Goal: Transaction & Acquisition: Purchase product/service

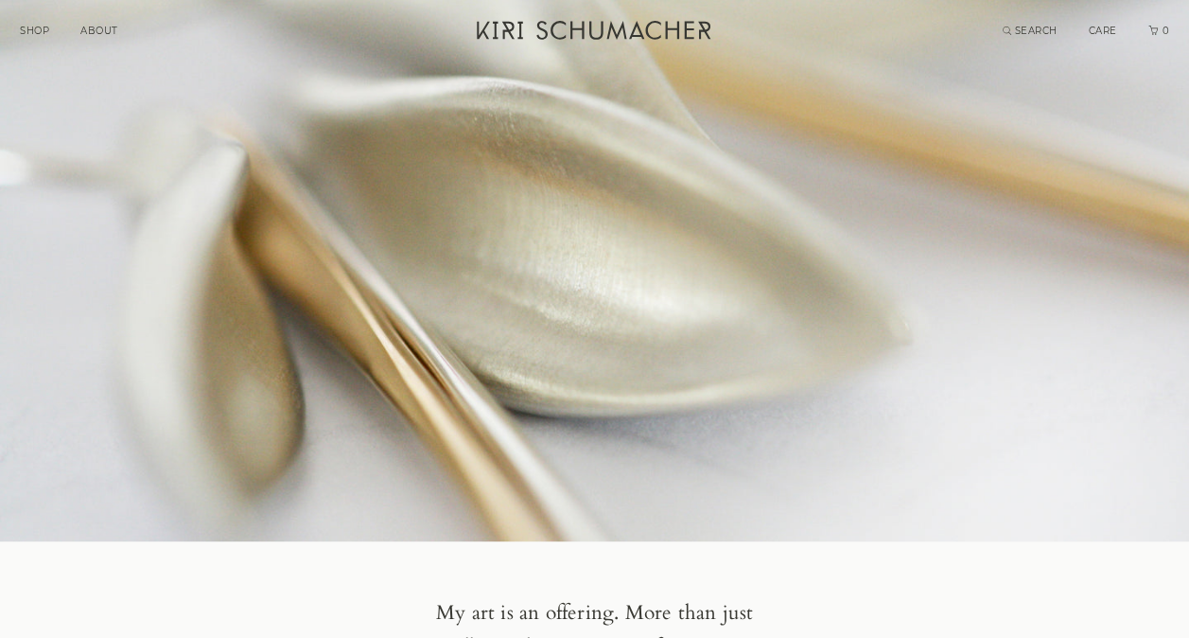
scroll to position [284, 0]
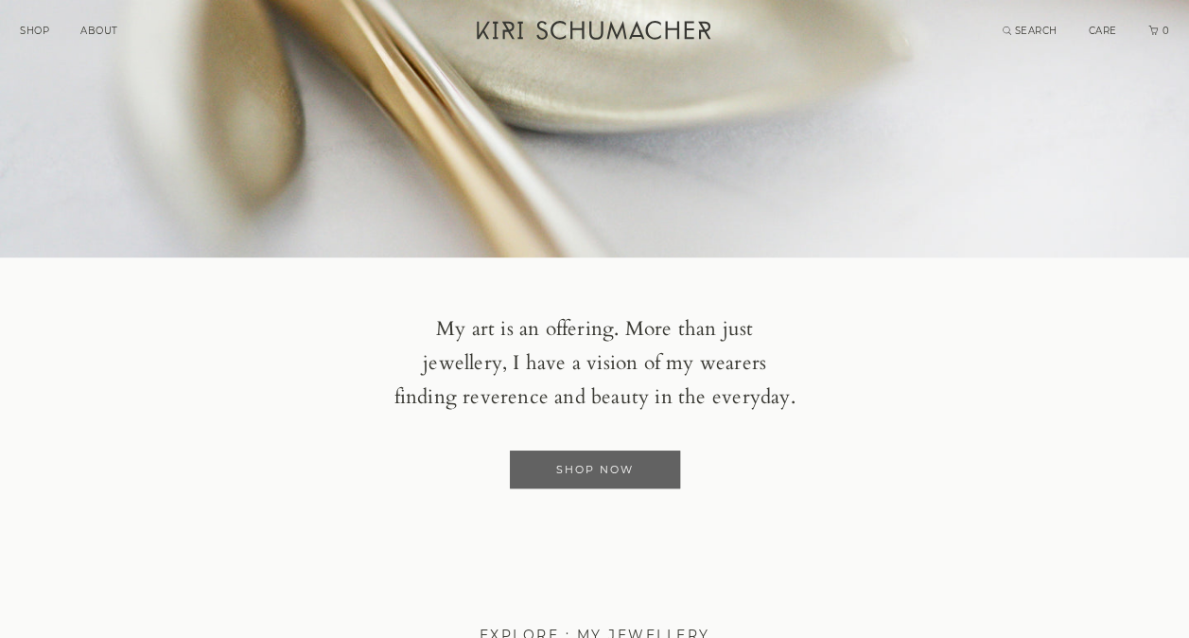
click at [571, 476] on link "Shop Now" at bounding box center [595, 469] width 170 height 38
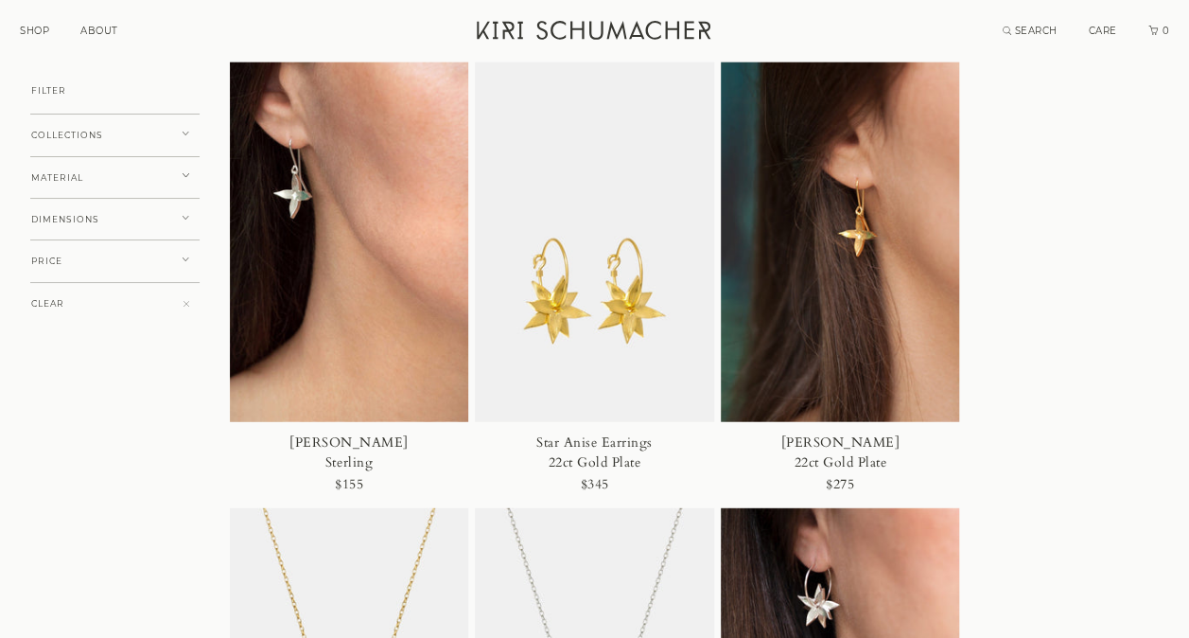
scroll to position [5960, 0]
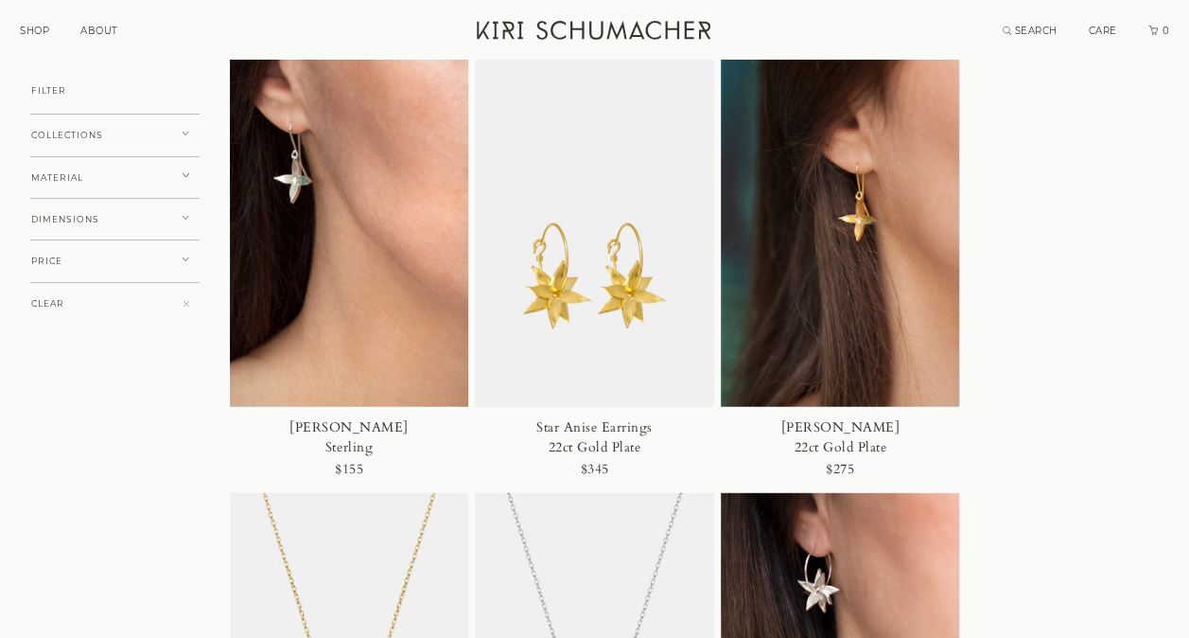
click at [630, 286] on img at bounding box center [594, 226] width 239 height 359
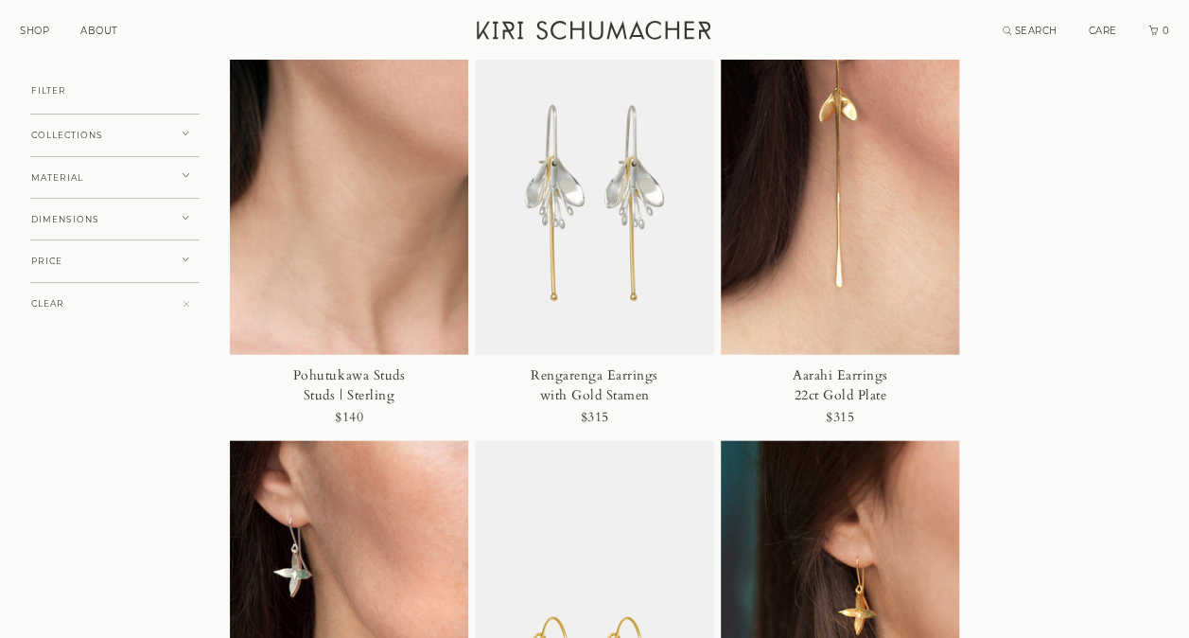
scroll to position [5487, 0]
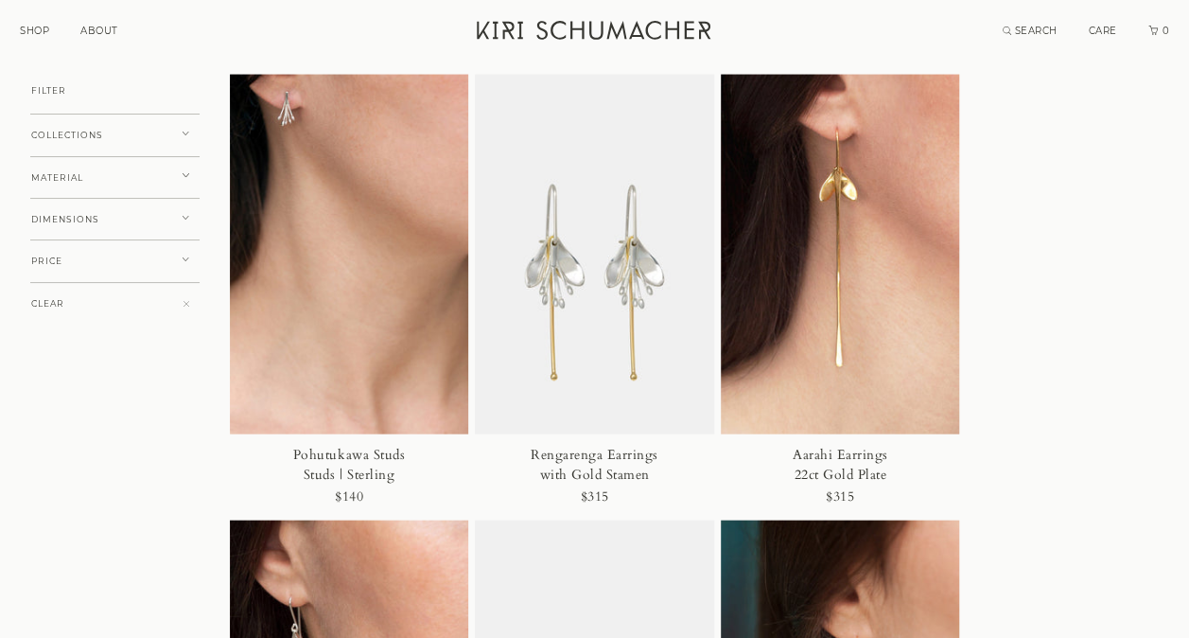
click at [329, 176] on img at bounding box center [349, 254] width 239 height 359
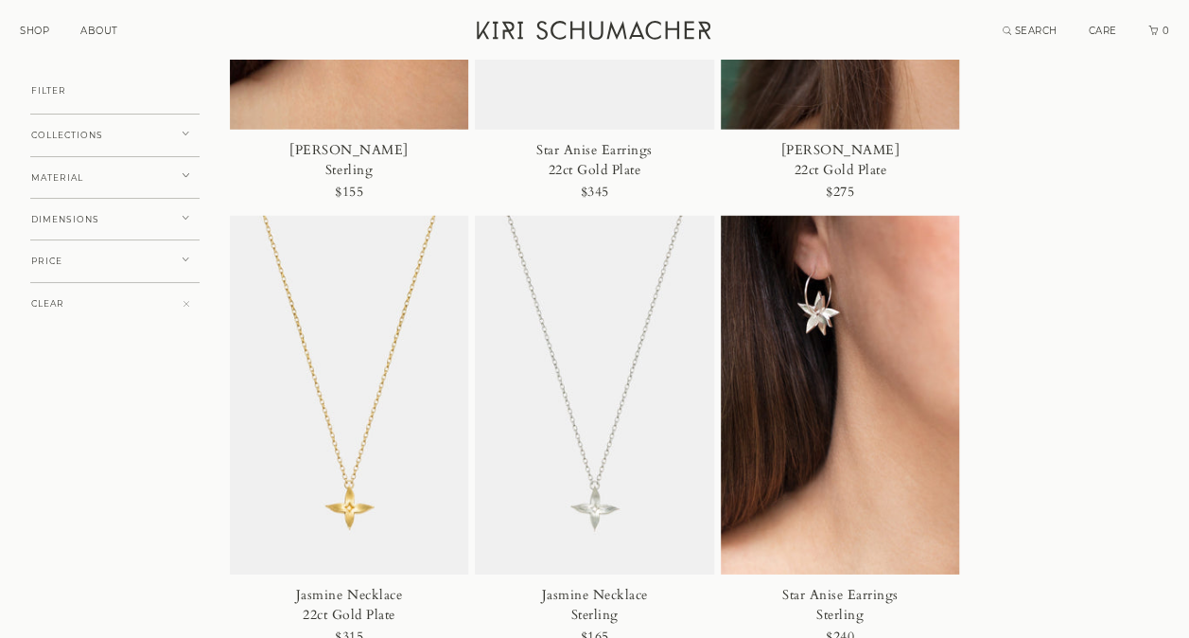
scroll to position [6244, 0]
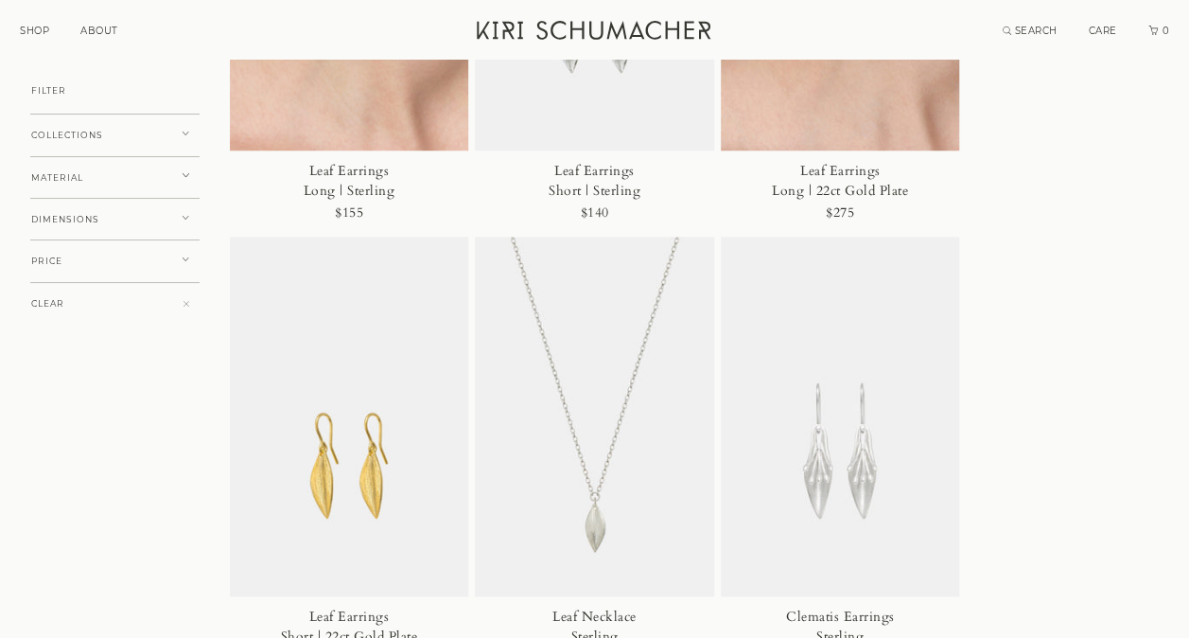
scroll to position [4446, 0]
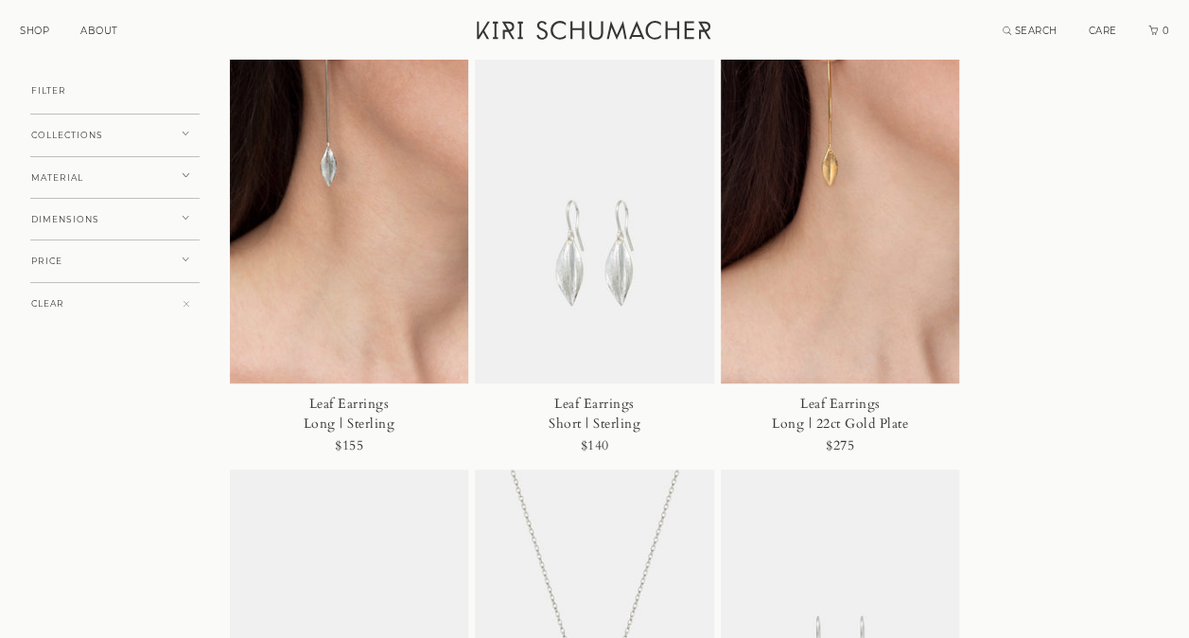
scroll to position [4257, 0]
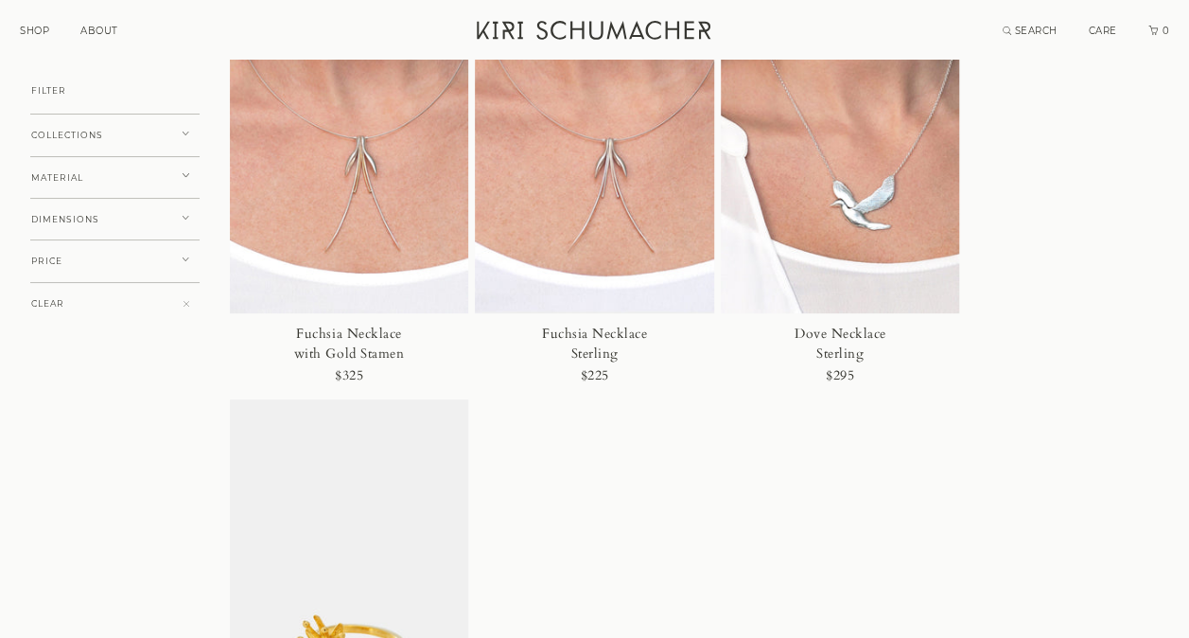
scroll to position [6831, 0]
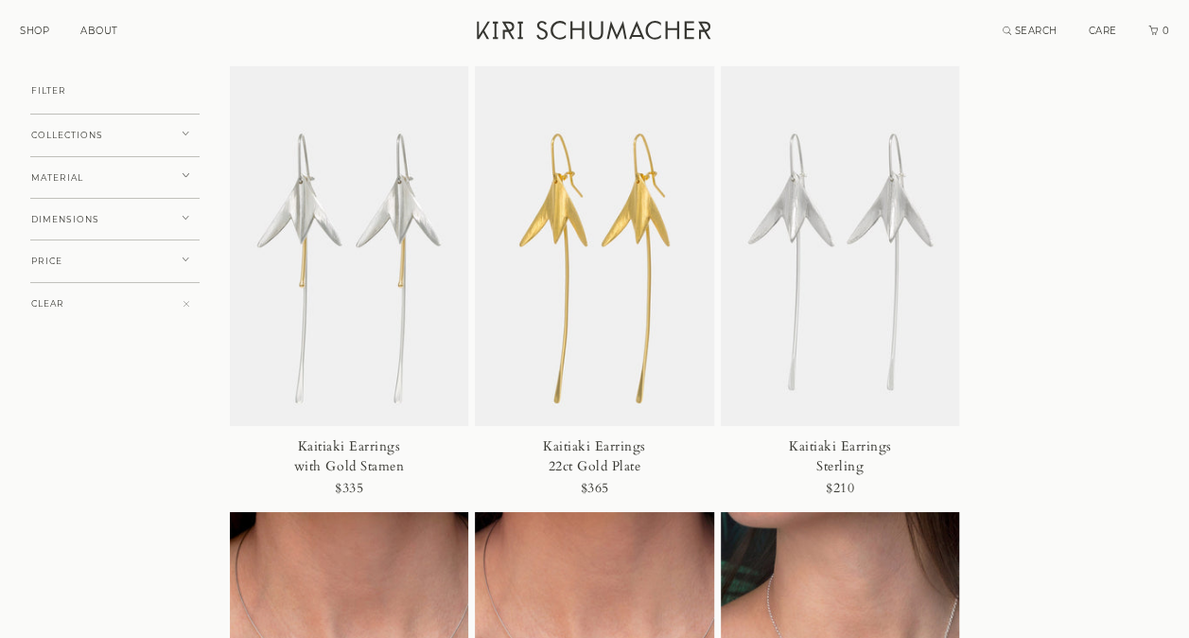
click at [188, 132] on icon at bounding box center [186, 133] width 6 height 4
click at [137, 50] on div "SHOP ABOUT ALL JEWELLERY EARRINGS NECKLACES RINGS BRACELETS COLLECTIONS About C…" at bounding box center [594, 29] width 1151 height 59
click at [189, 134] on icon at bounding box center [186, 133] width 7 height 4
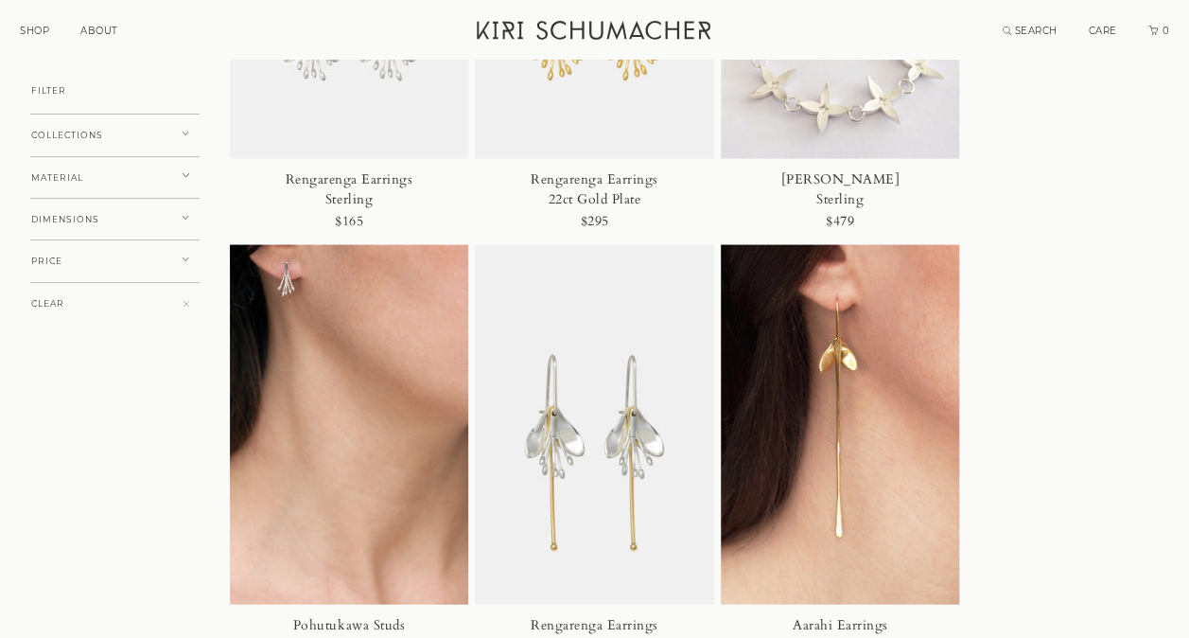
scroll to position [5601, 0]
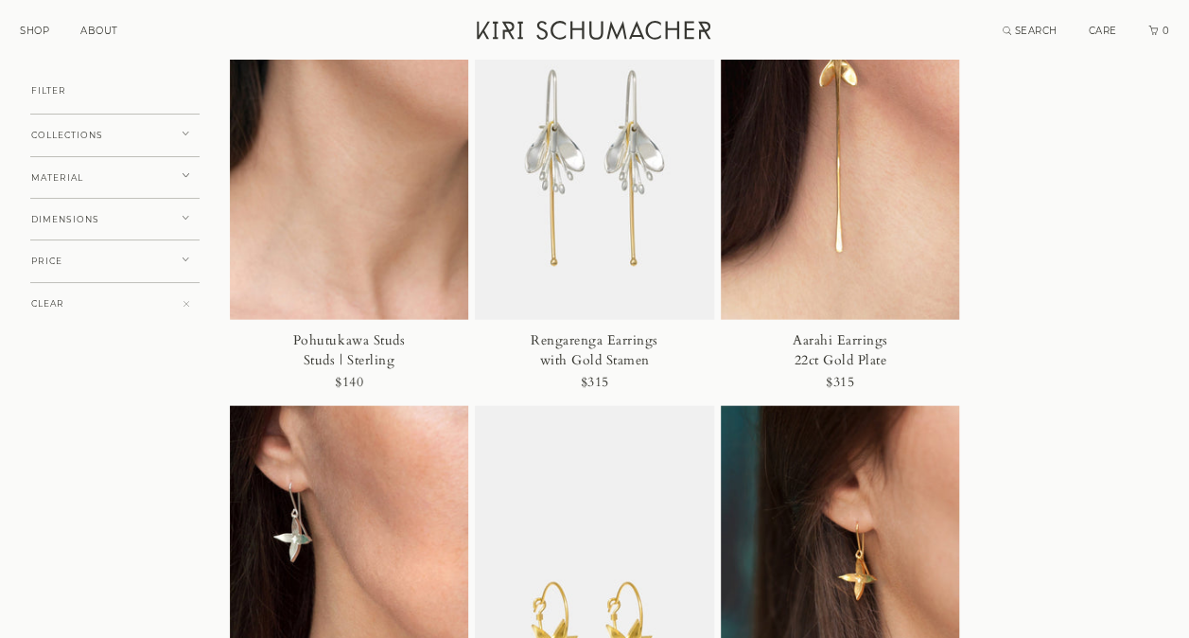
click at [377, 193] on img at bounding box center [349, 139] width 239 height 359
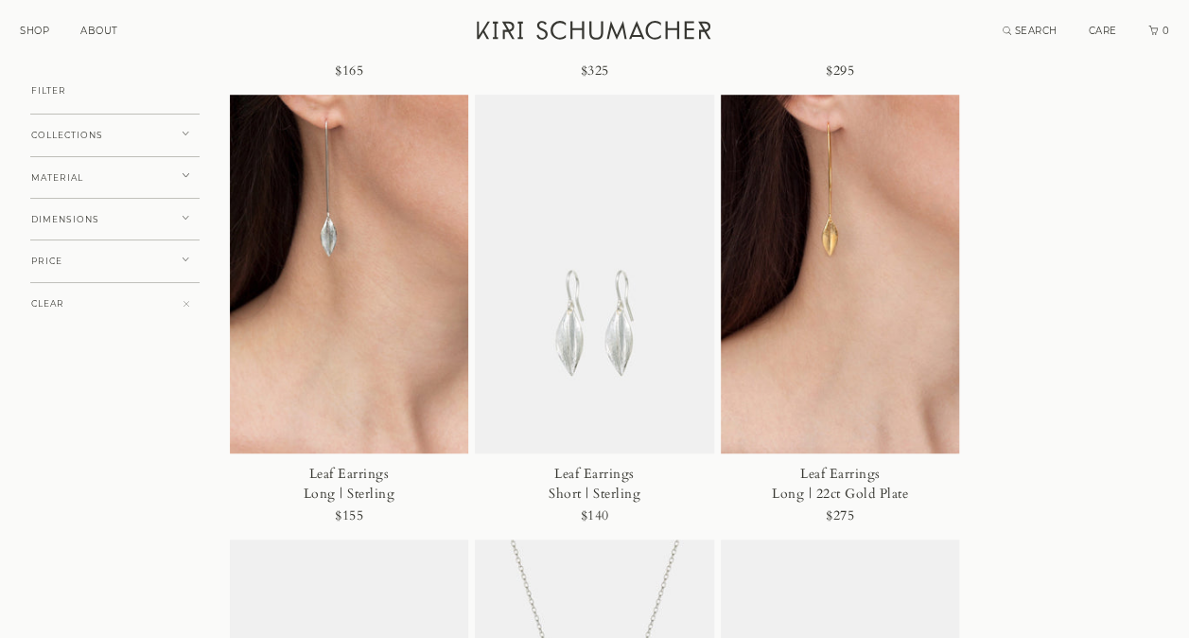
scroll to position [4088, 0]
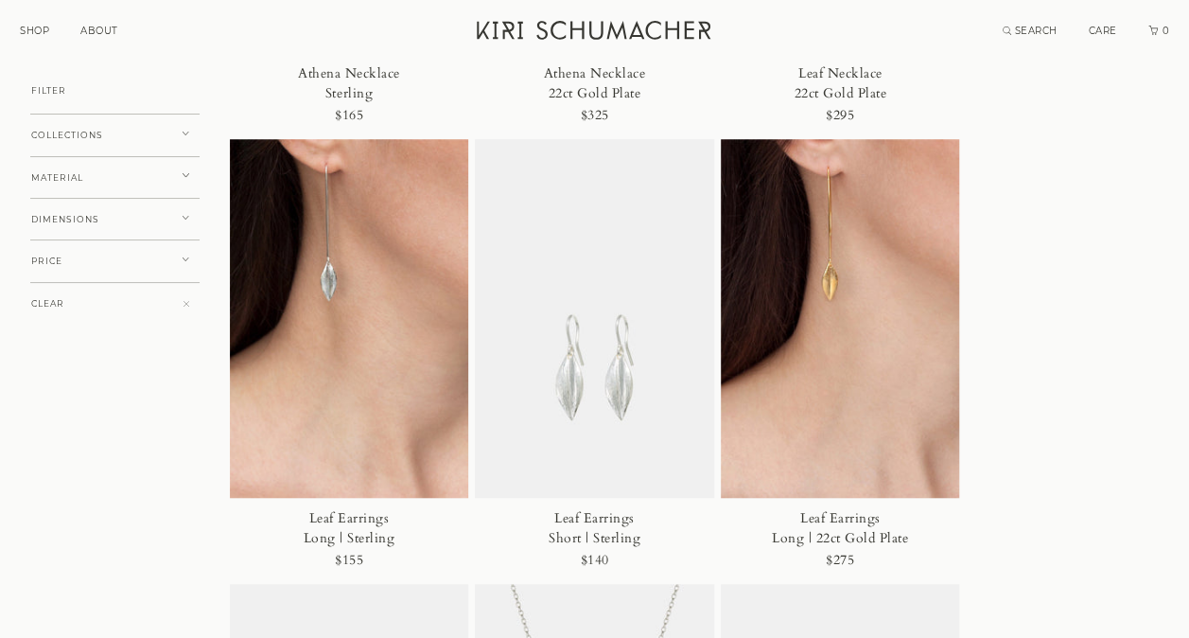
click at [615, 388] on img at bounding box center [594, 318] width 239 height 359
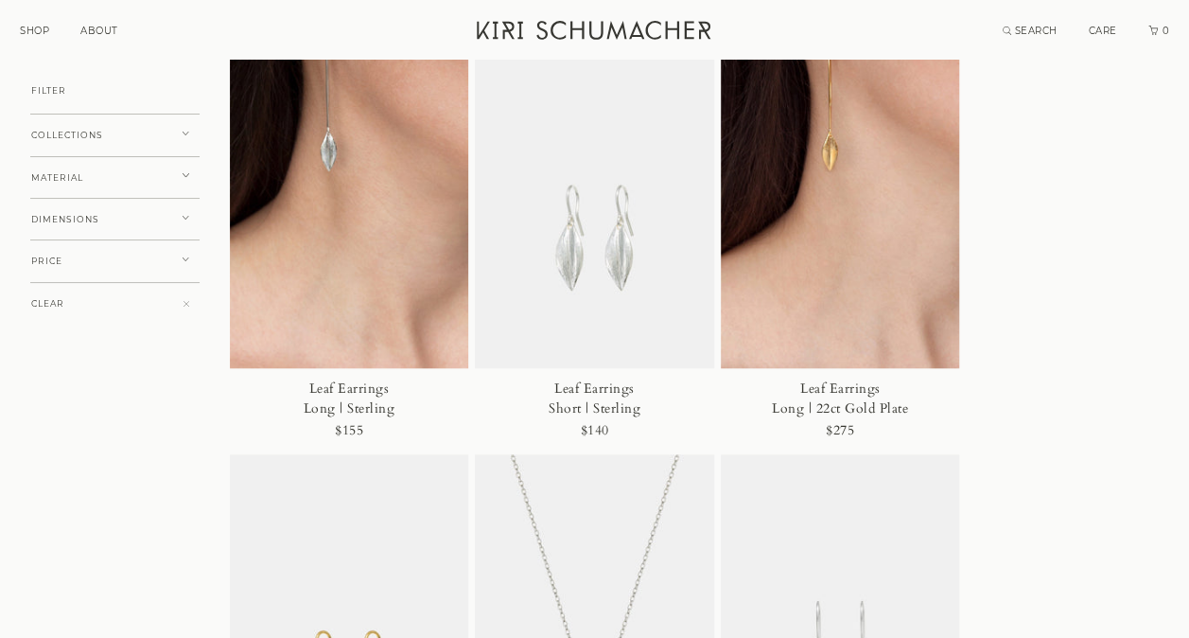
scroll to position [4201, 0]
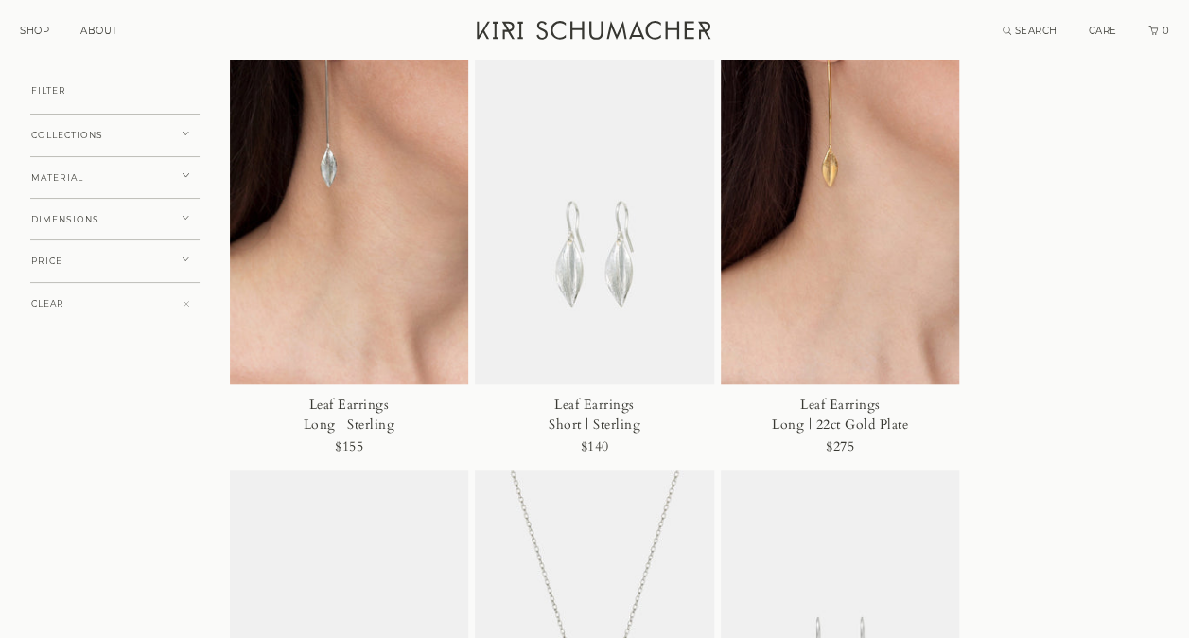
click at [598, 267] on img at bounding box center [594, 205] width 239 height 359
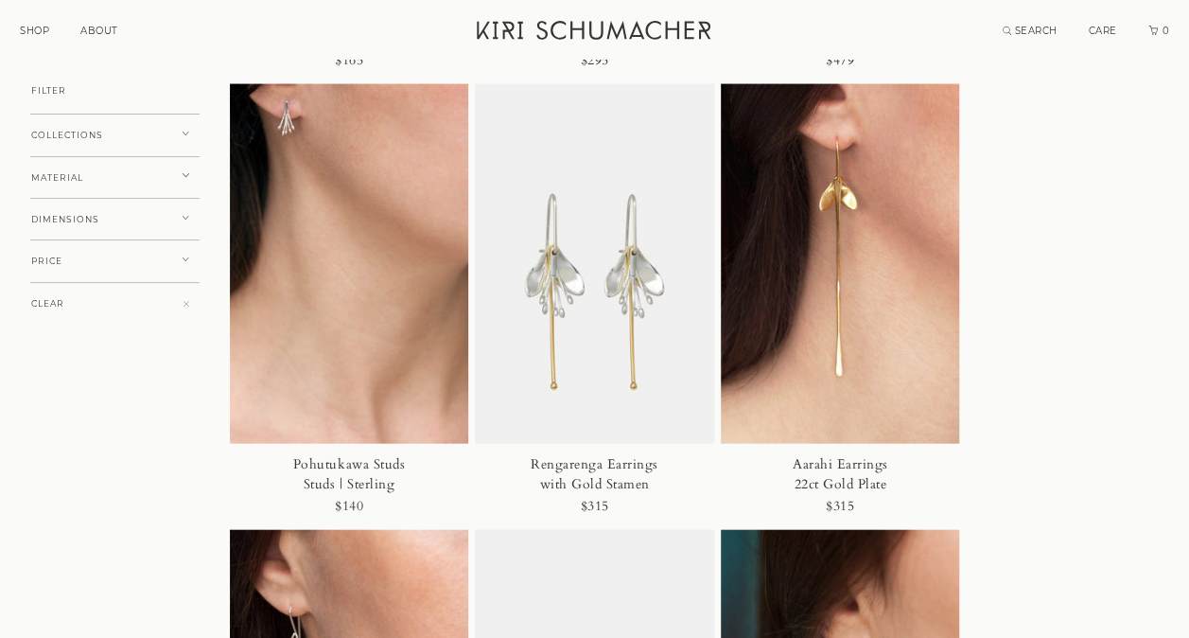
scroll to position [5488, 0]
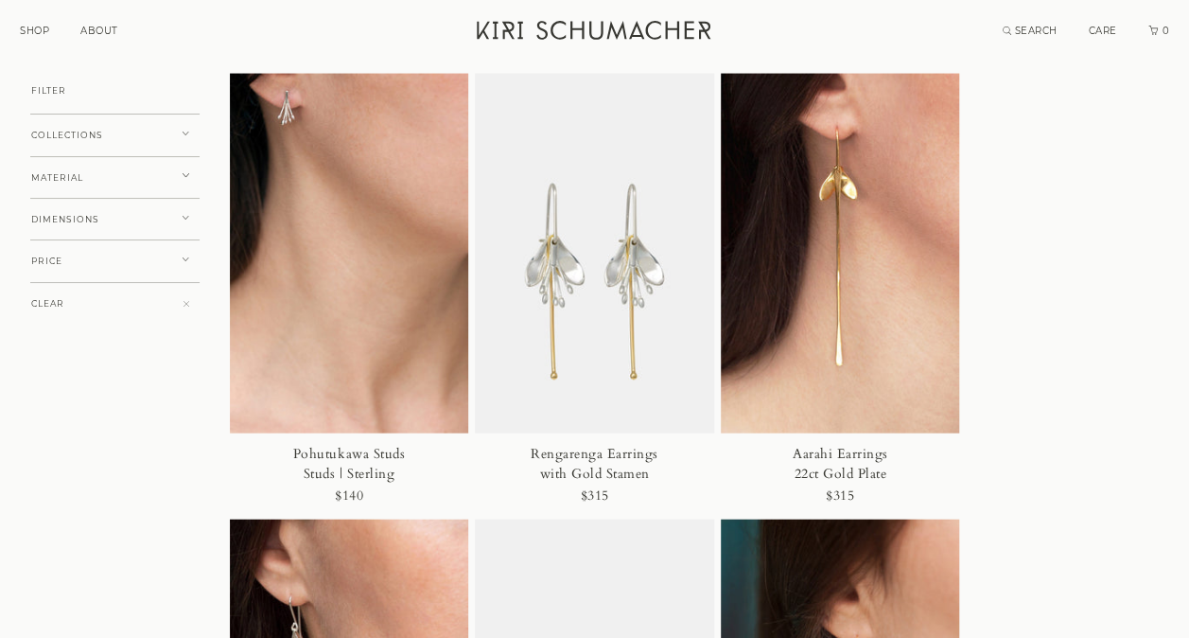
click at [340, 208] on img at bounding box center [349, 253] width 239 height 359
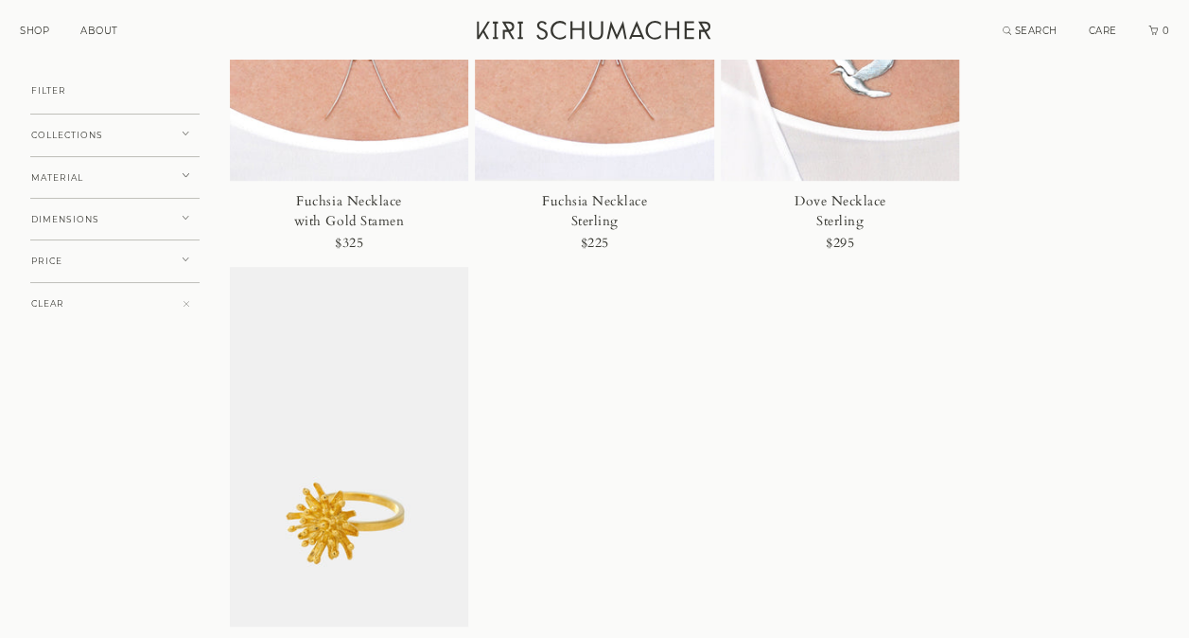
scroll to position [0, 0]
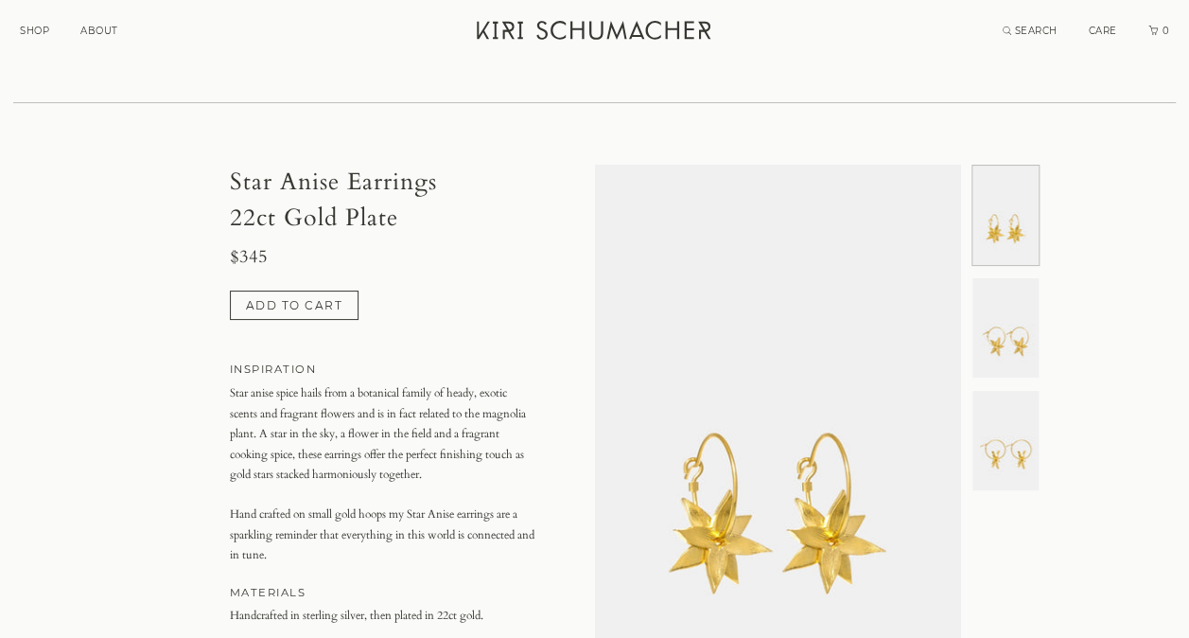
click at [997, 456] on img at bounding box center [1006, 440] width 66 height 99
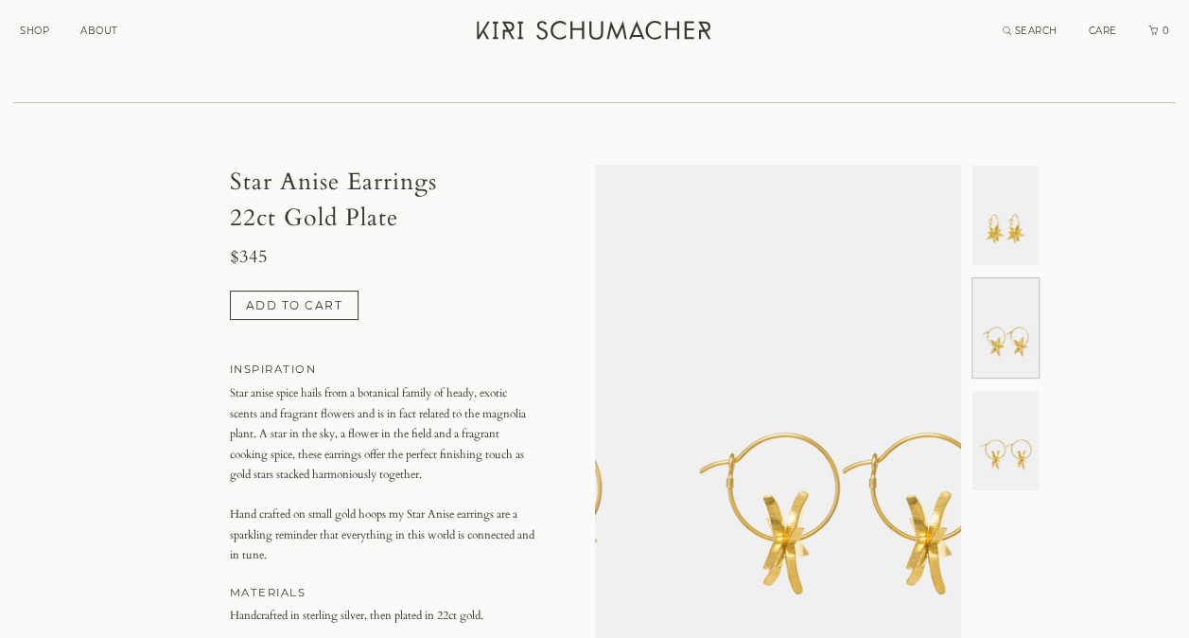
scroll to position [0, 730]
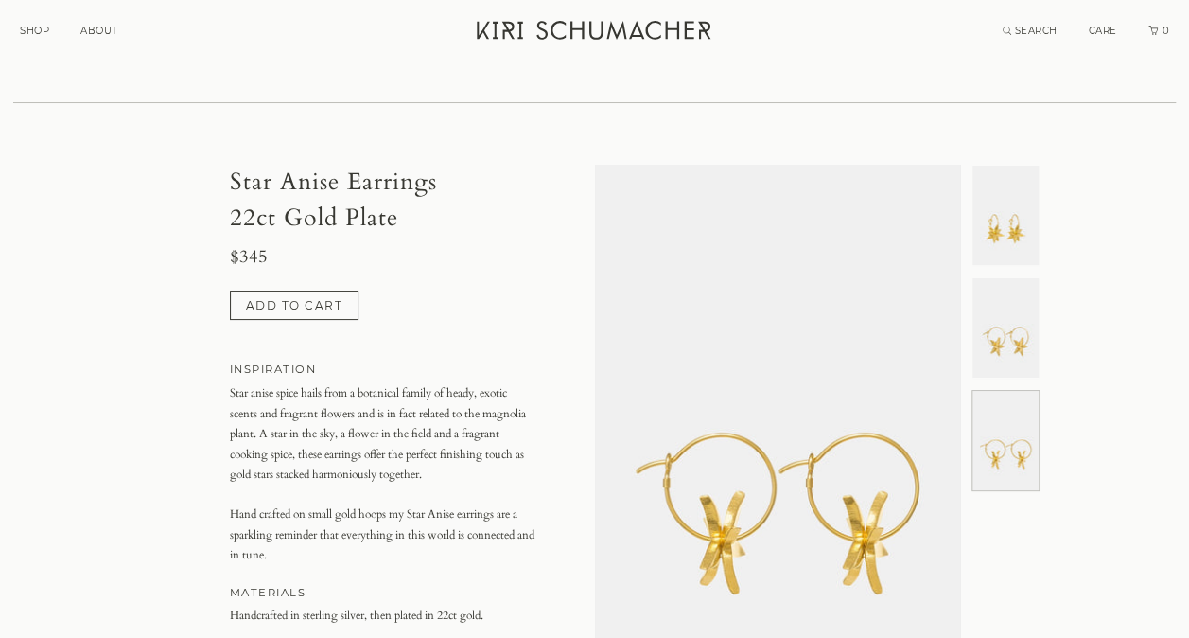
click at [988, 344] on img at bounding box center [1006, 327] width 66 height 99
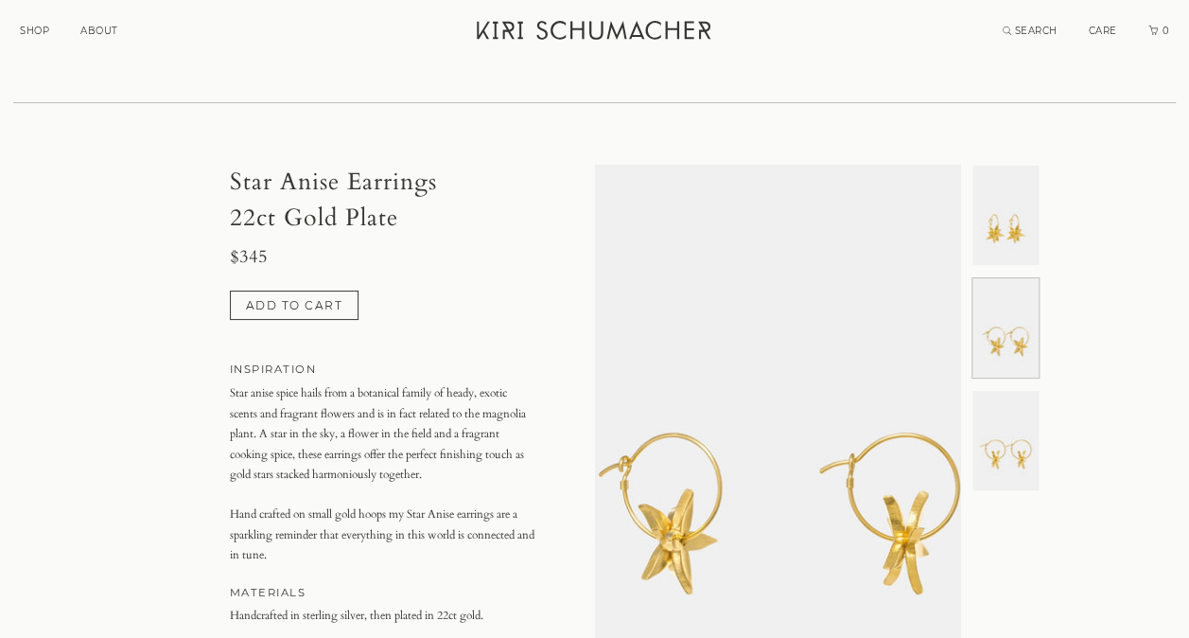
scroll to position [0, 365]
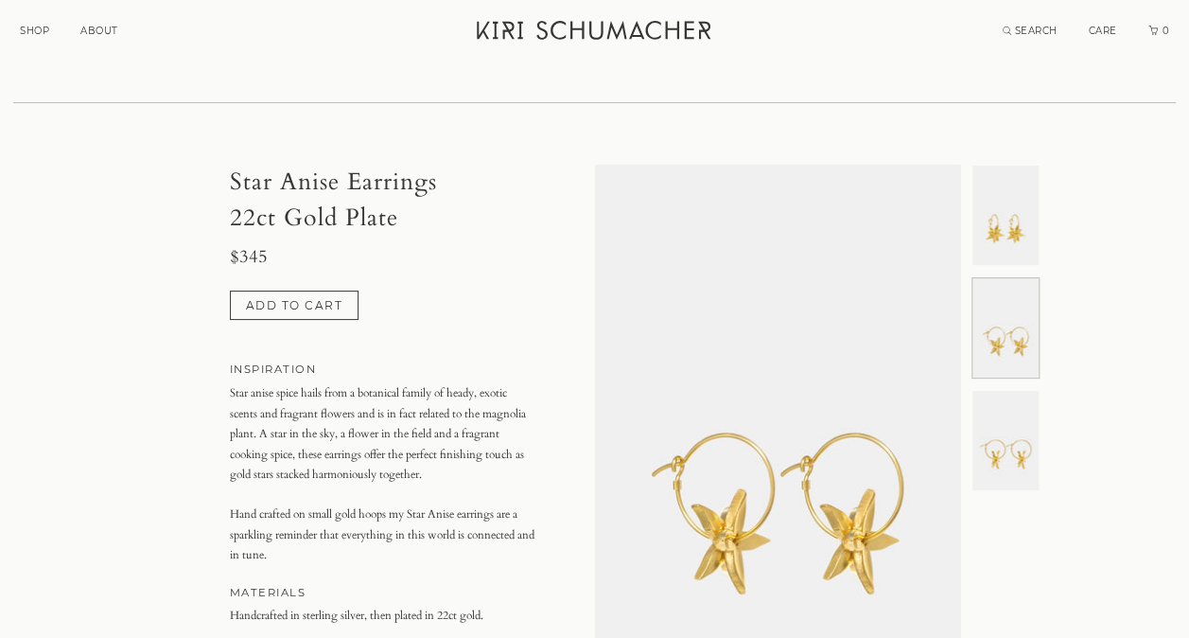
click at [996, 236] on img at bounding box center [1006, 215] width 66 height 99
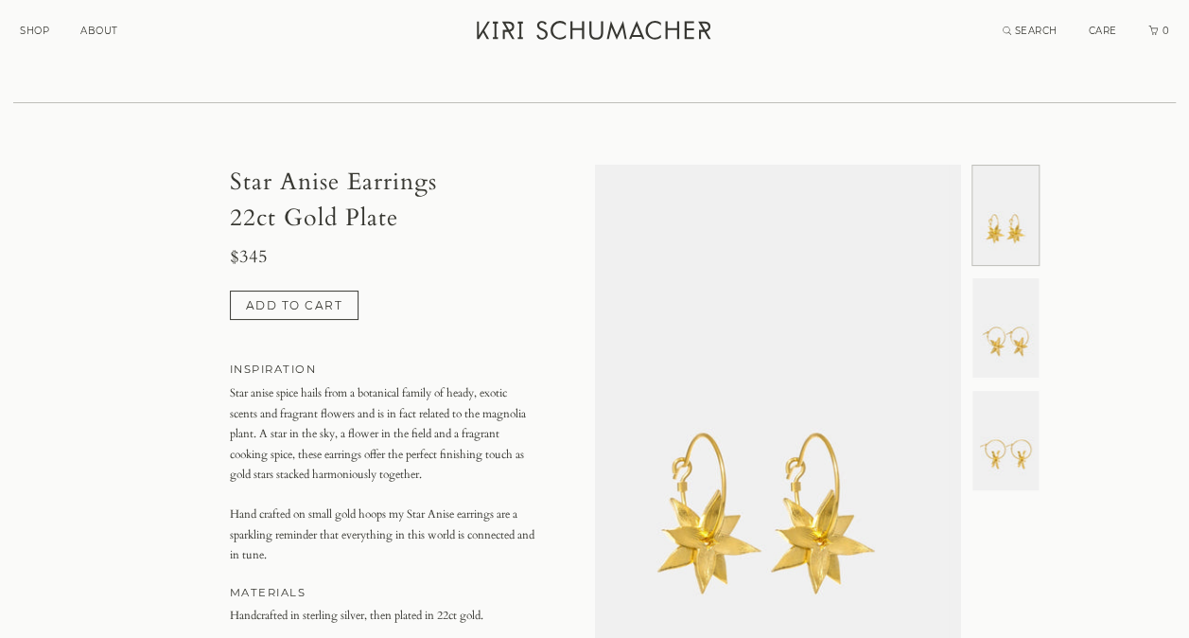
scroll to position [0, 0]
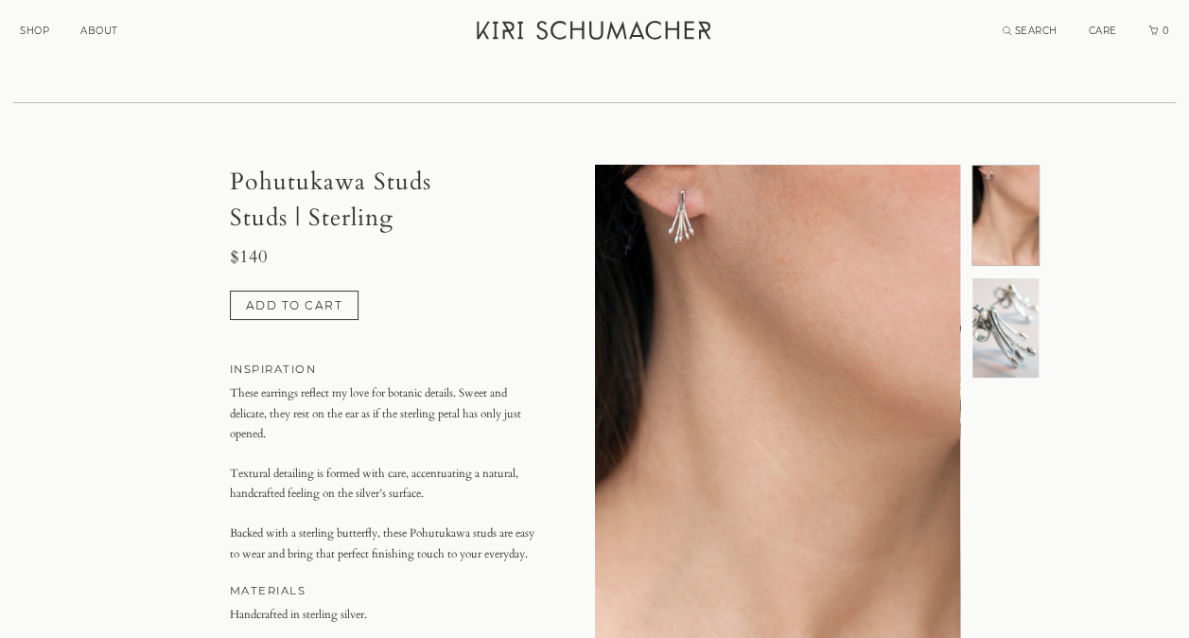
click at [1007, 339] on img at bounding box center [1006, 327] width 66 height 99
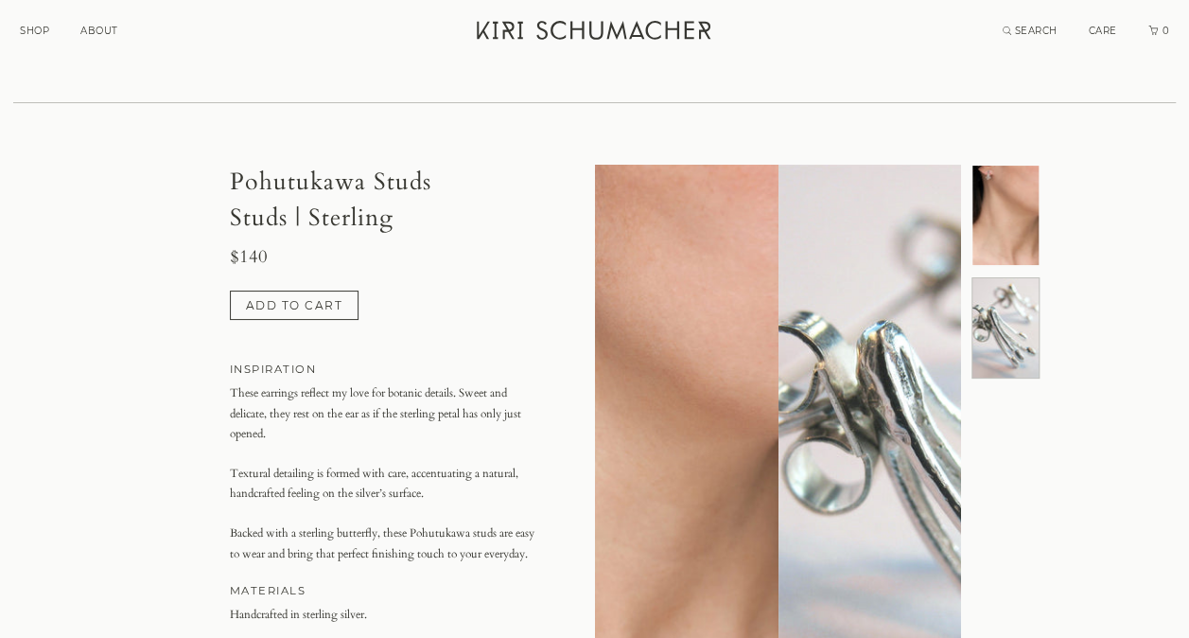
scroll to position [0, 365]
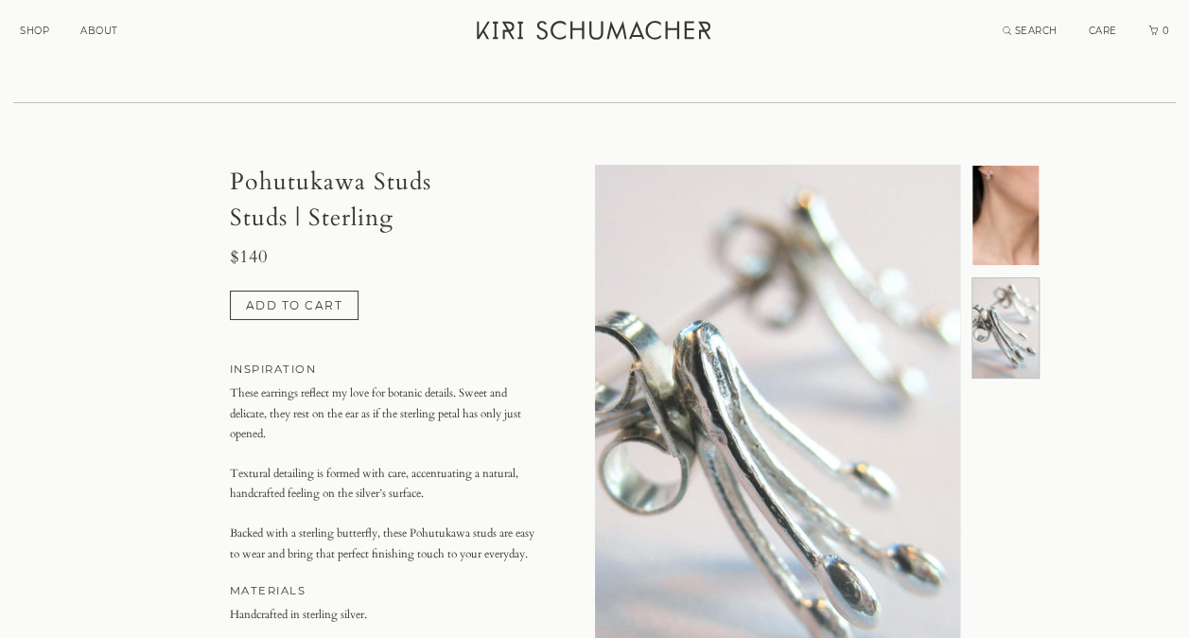
click at [1014, 221] on img at bounding box center [1006, 215] width 66 height 99
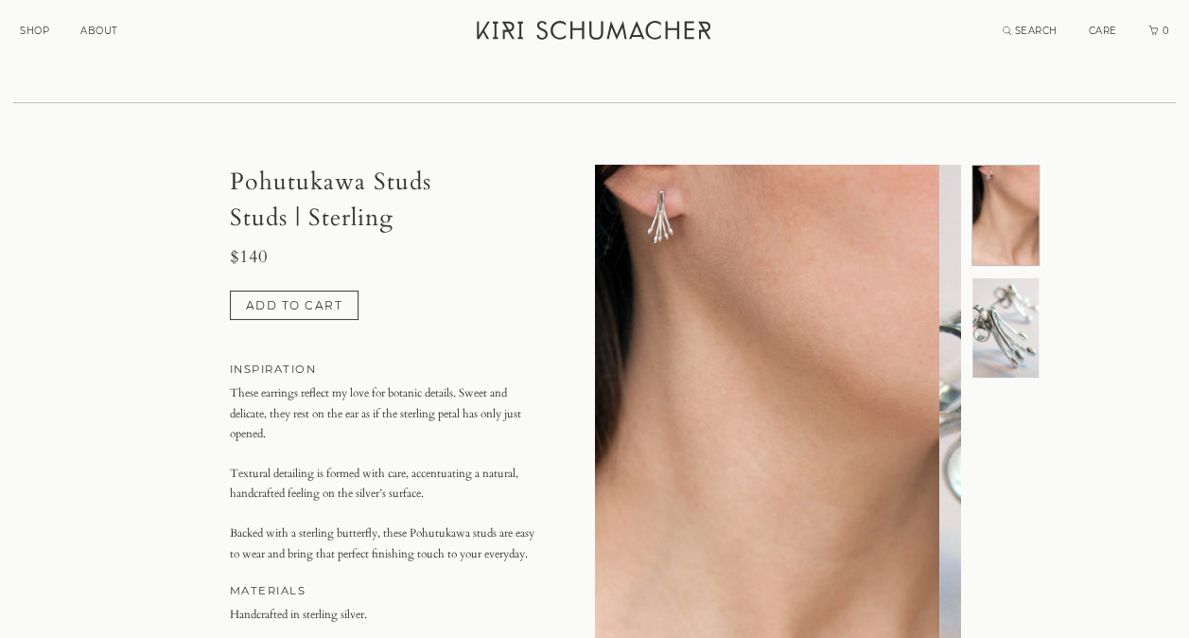
scroll to position [0, 0]
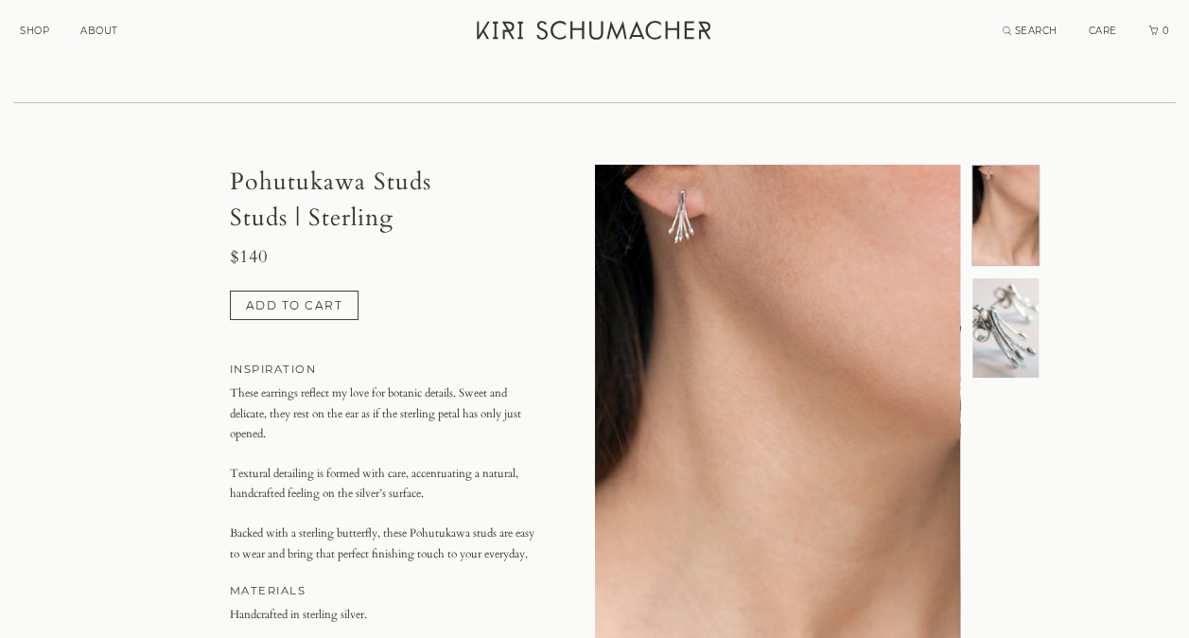
click at [1001, 324] on img at bounding box center [1006, 327] width 66 height 99
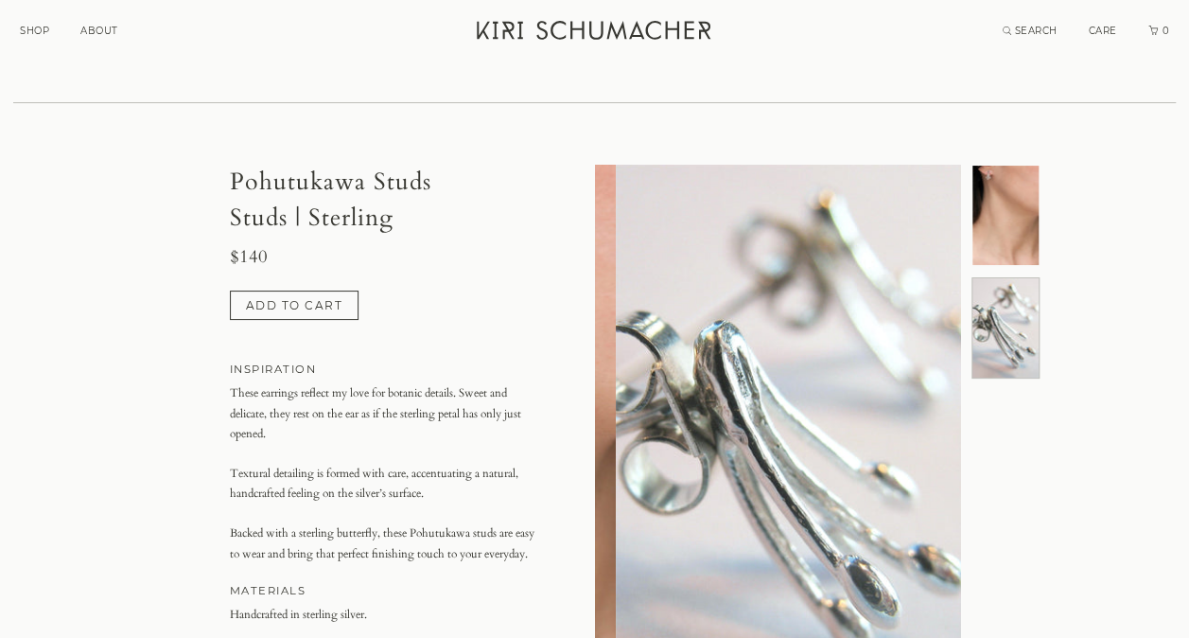
scroll to position [0, 365]
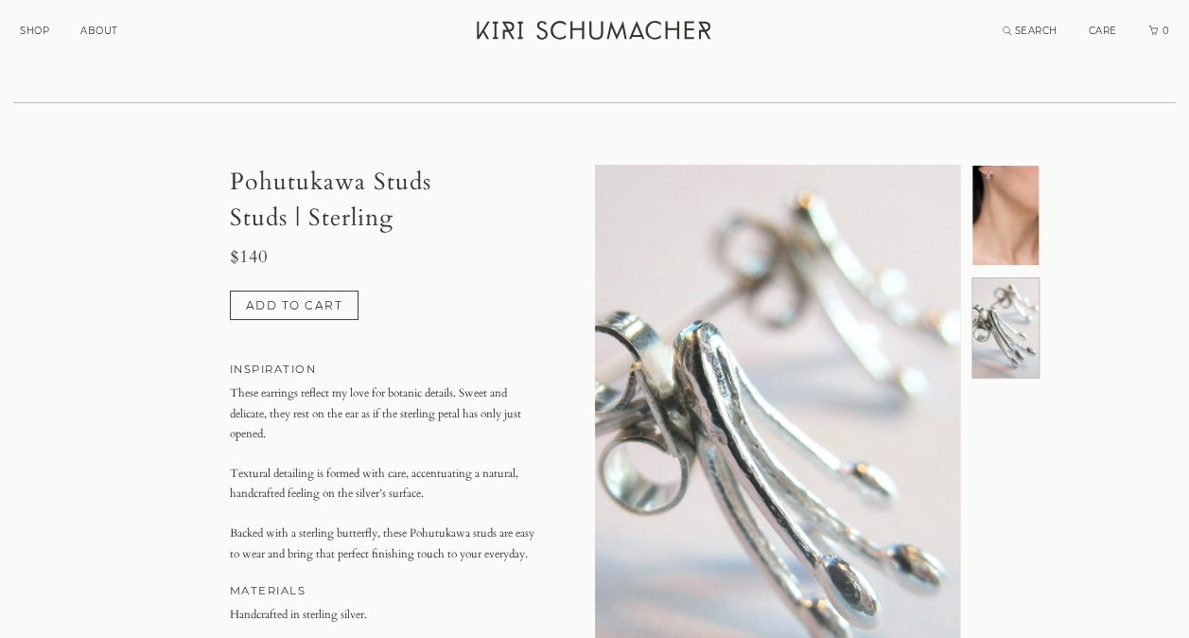
click at [990, 232] on img at bounding box center [1006, 215] width 66 height 99
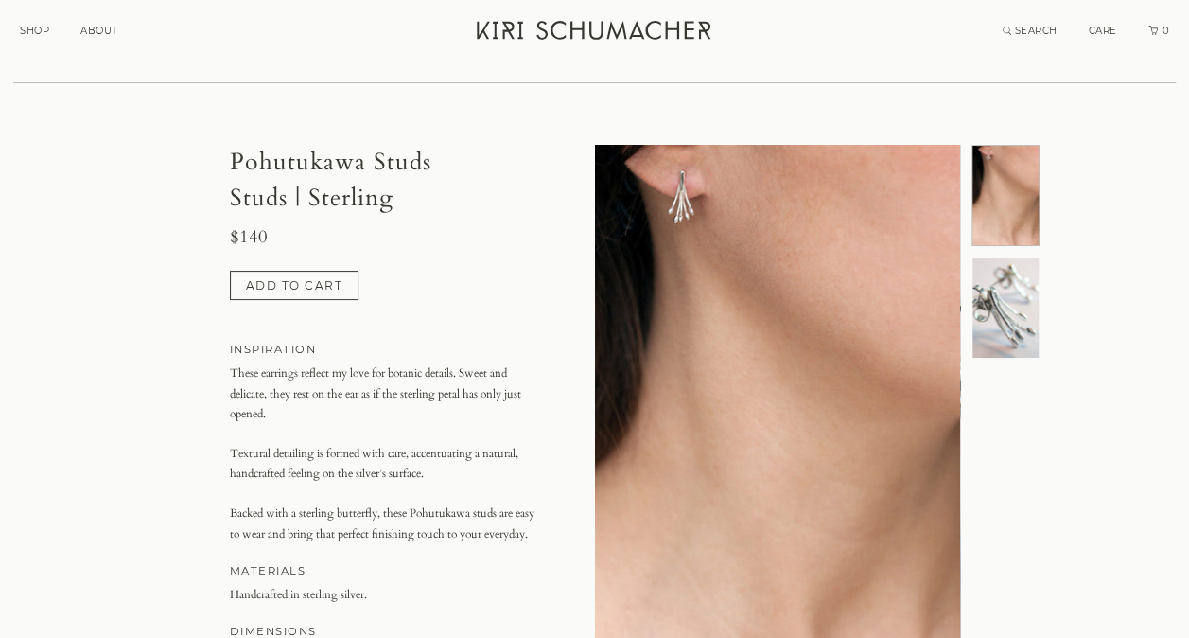
scroll to position [0, 0]
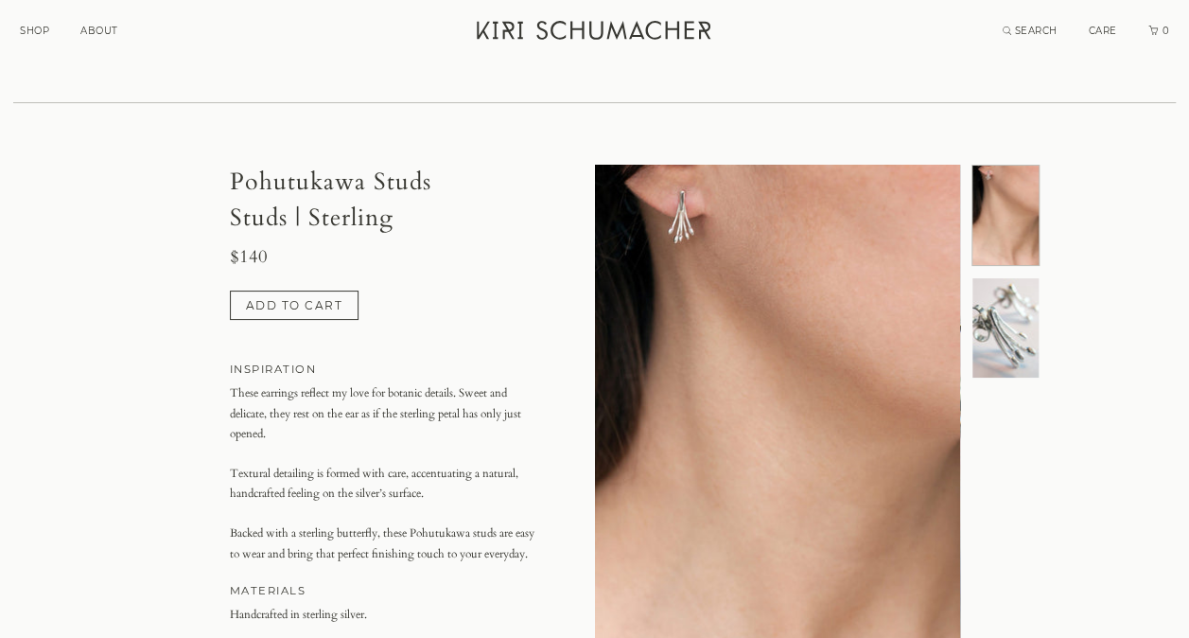
click at [999, 191] on img at bounding box center [1006, 215] width 66 height 99
click at [762, 259] on img at bounding box center [777, 439] width 365 height 548
drag, startPoint x: 762, startPoint y: 259, endPoint x: 682, endPoint y: 480, distance: 234.6
click at [681, 481] on img at bounding box center [777, 439] width 365 height 548
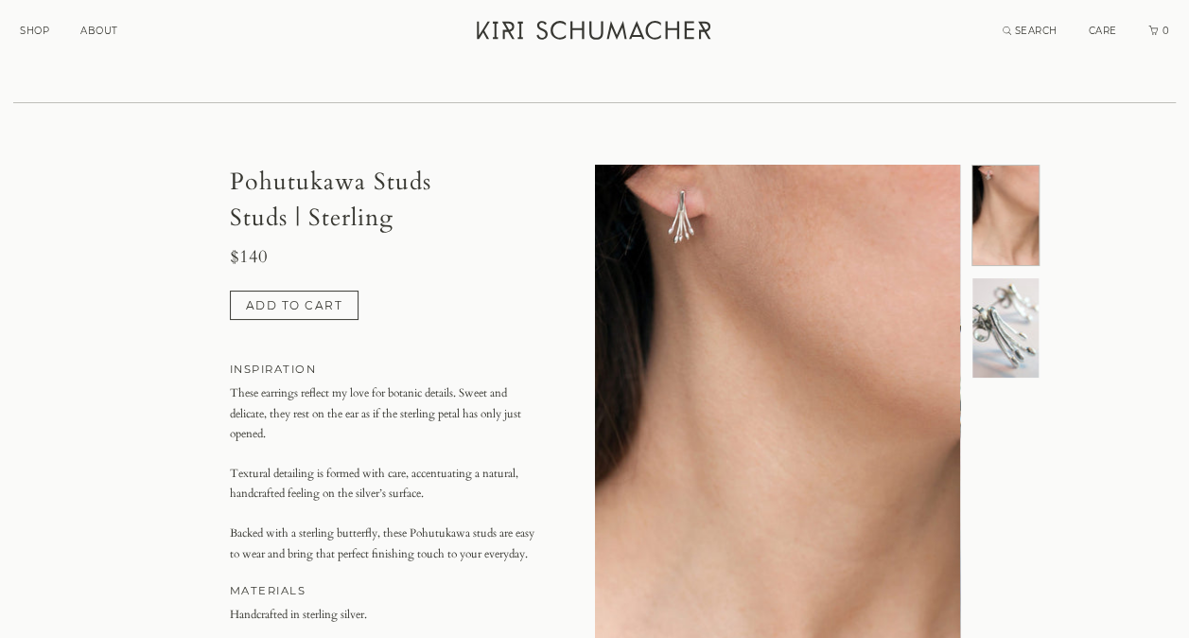
click at [996, 330] on img at bounding box center [1006, 327] width 66 height 99
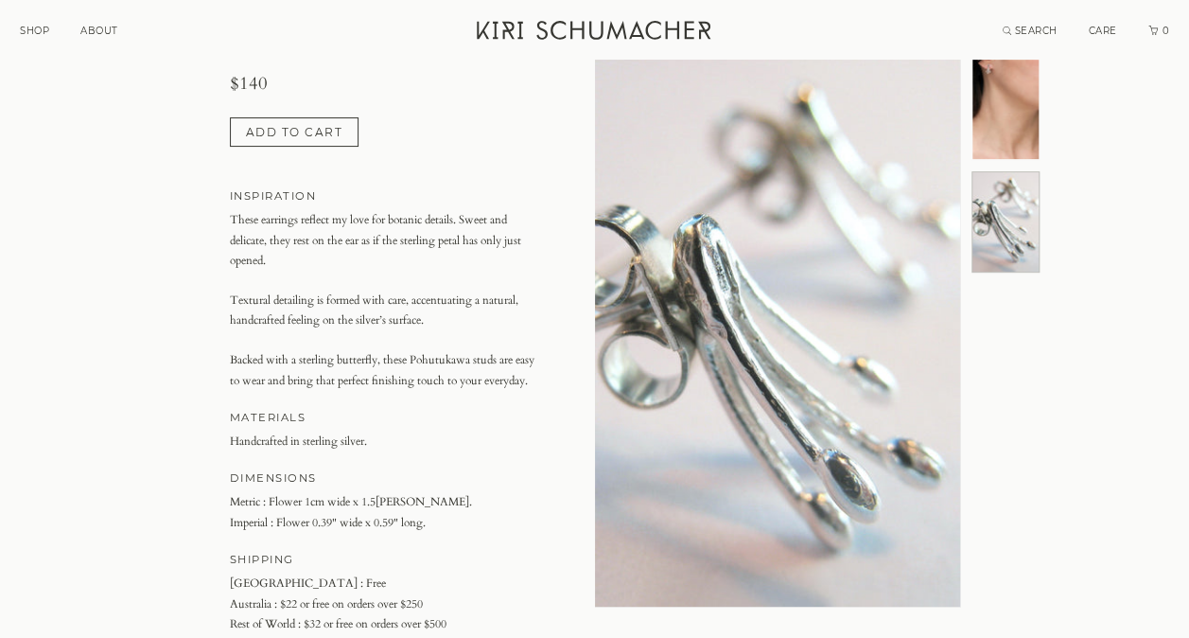
scroll to position [284, 0]
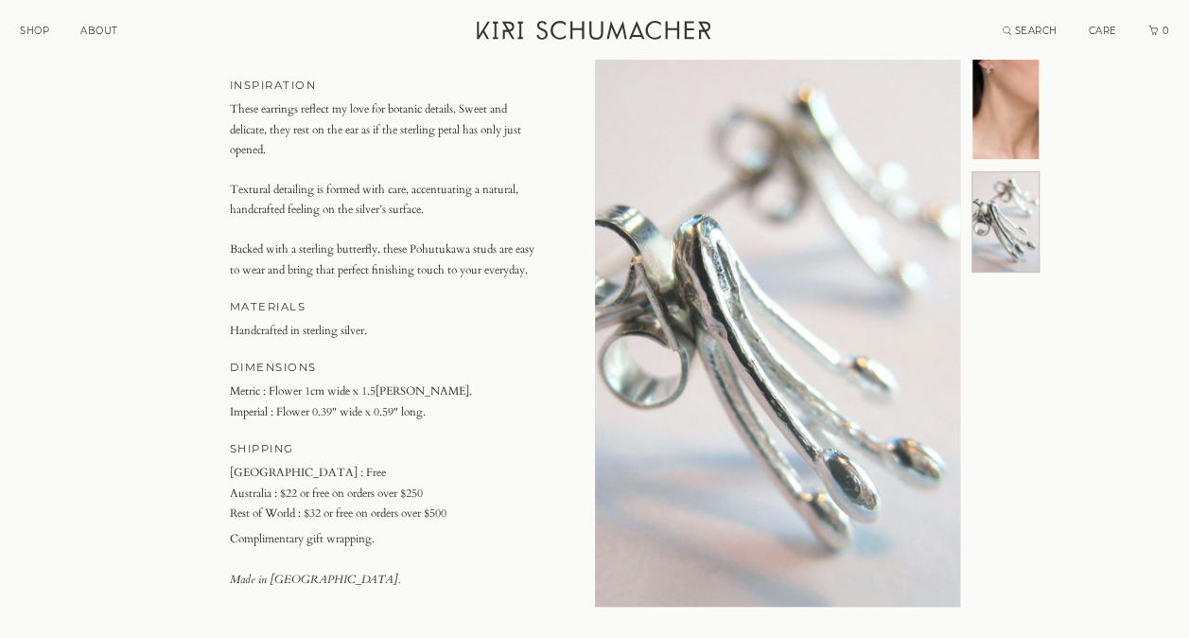
click at [989, 117] on img at bounding box center [1006, 109] width 66 height 99
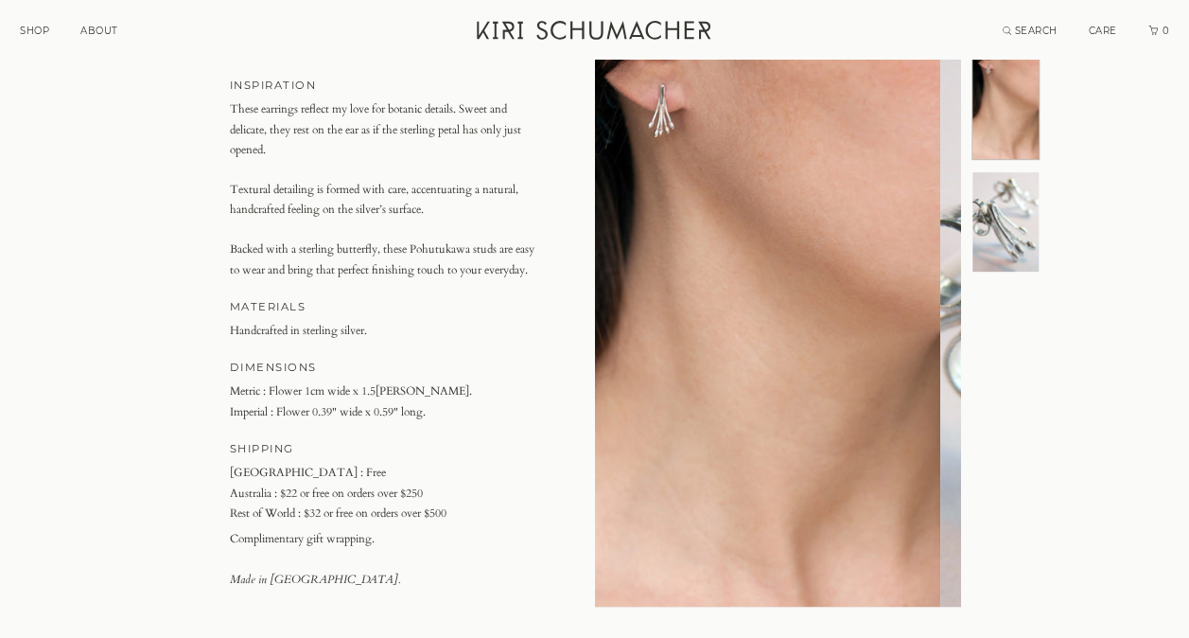
scroll to position [0, 0]
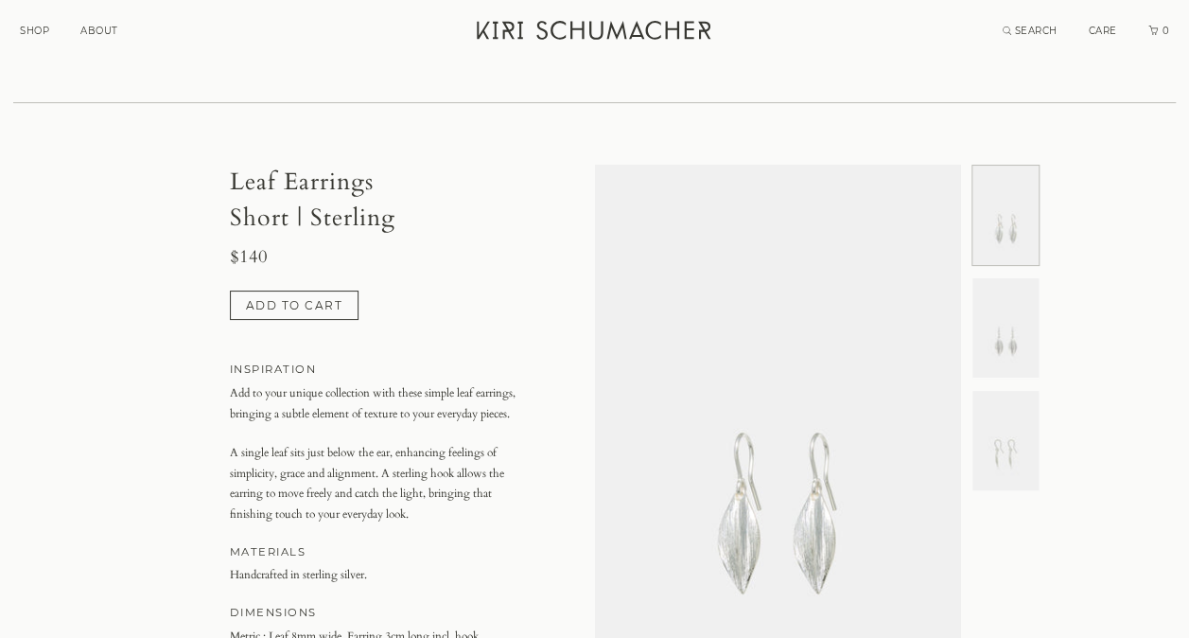
scroll to position [189, 0]
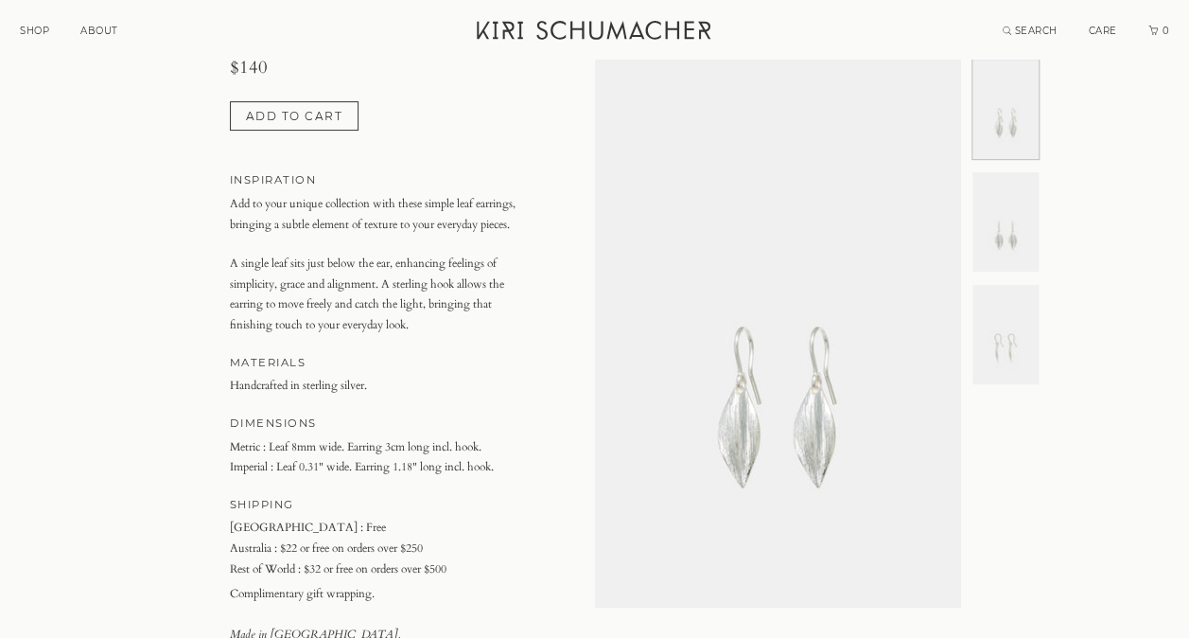
click at [994, 342] on img at bounding box center [1006, 334] width 66 height 99
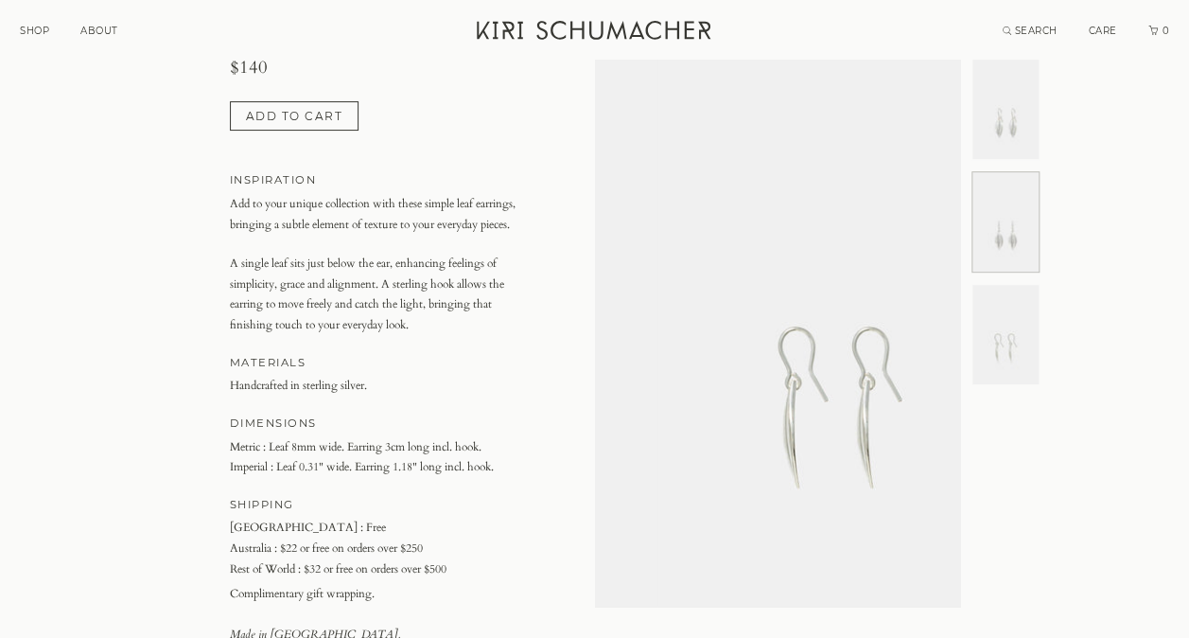
scroll to position [0, 730]
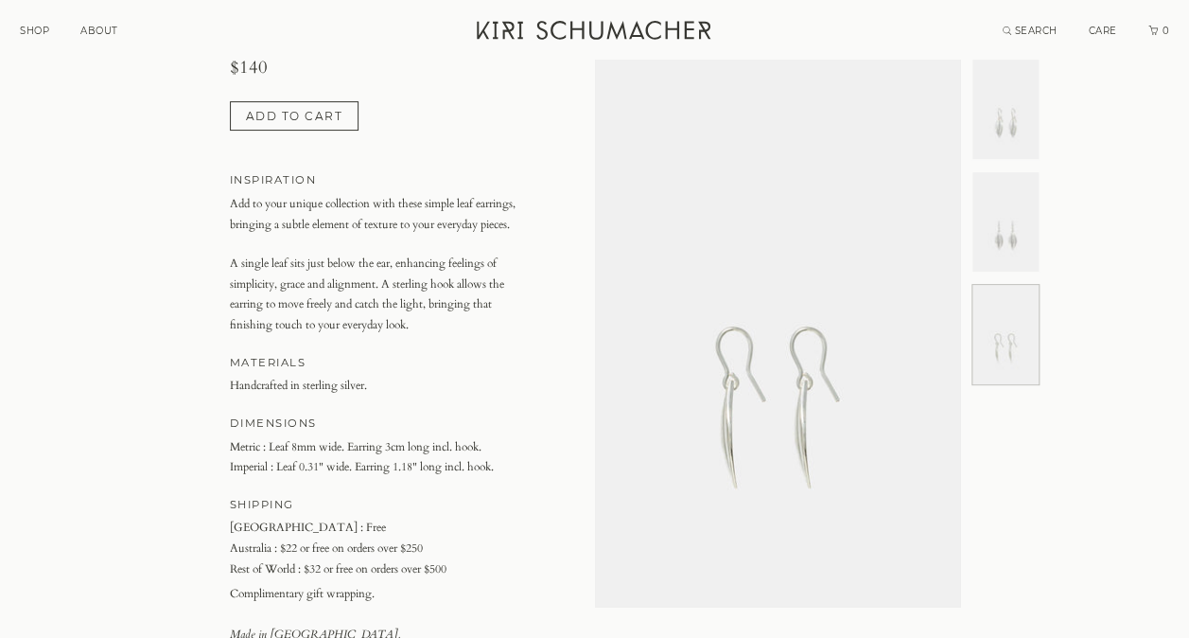
click at [1007, 233] on img at bounding box center [1006, 221] width 66 height 99
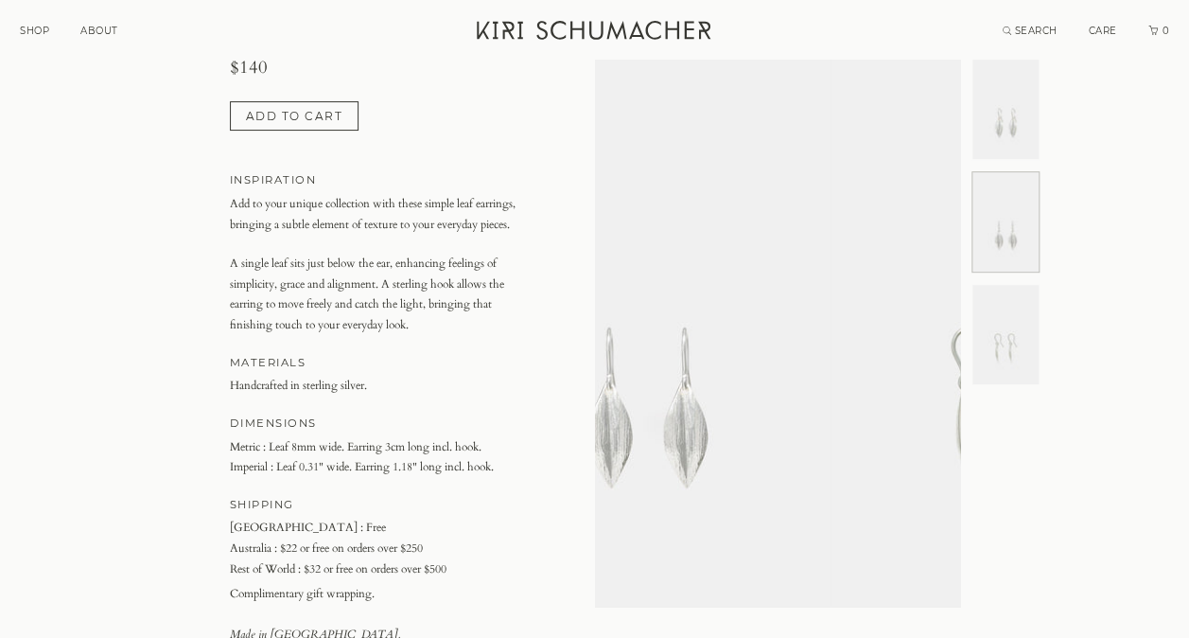
scroll to position [0, 365]
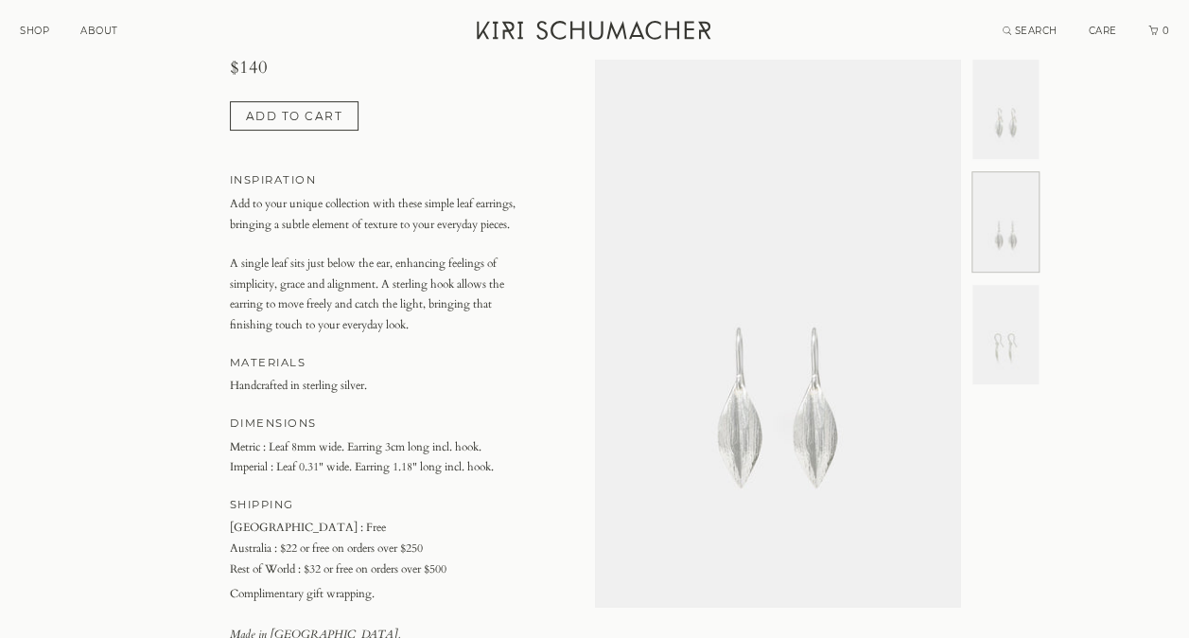
click at [1009, 128] on img at bounding box center [1006, 109] width 66 height 99
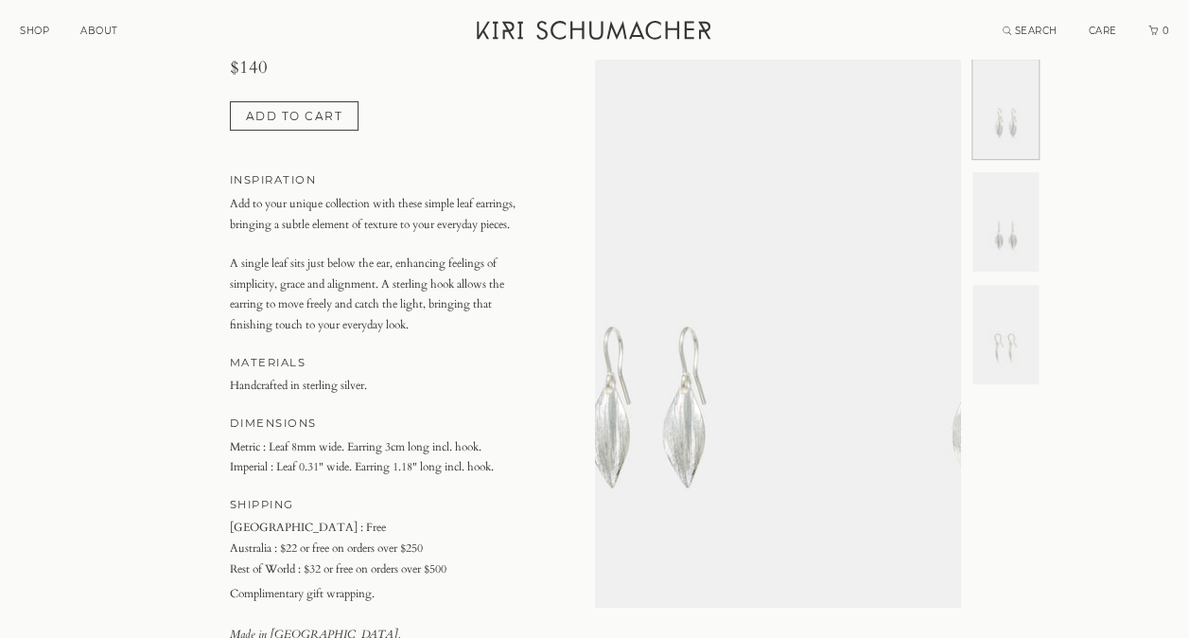
scroll to position [0, 0]
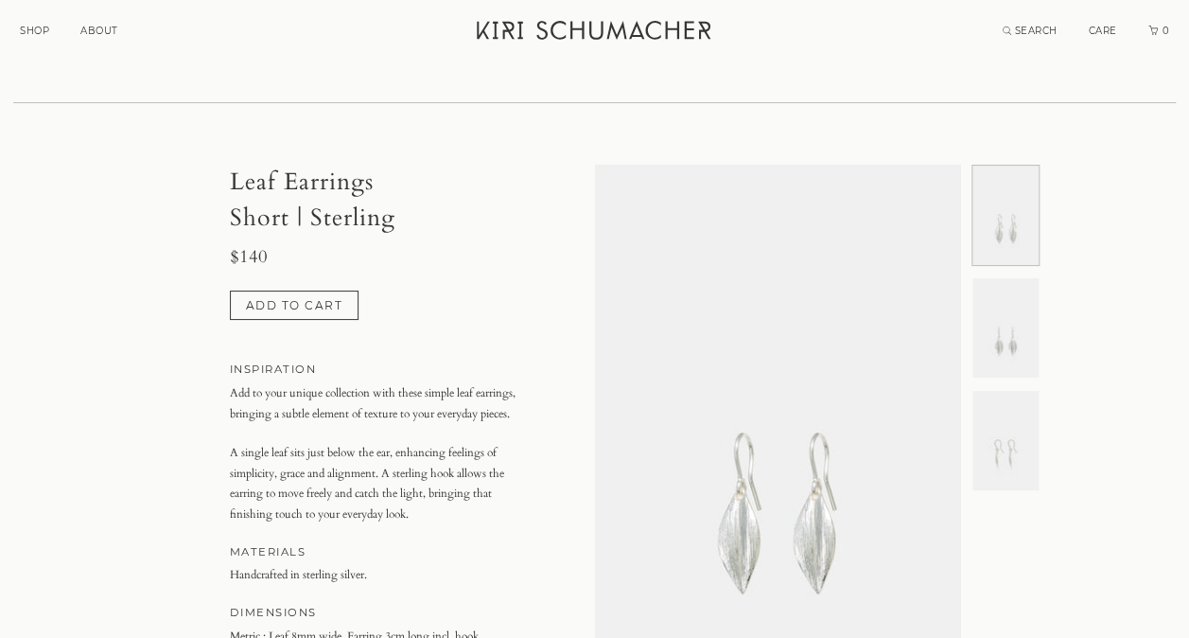
click at [999, 341] on img at bounding box center [1006, 327] width 66 height 99
click at [1009, 213] on img at bounding box center [1006, 215] width 66 height 99
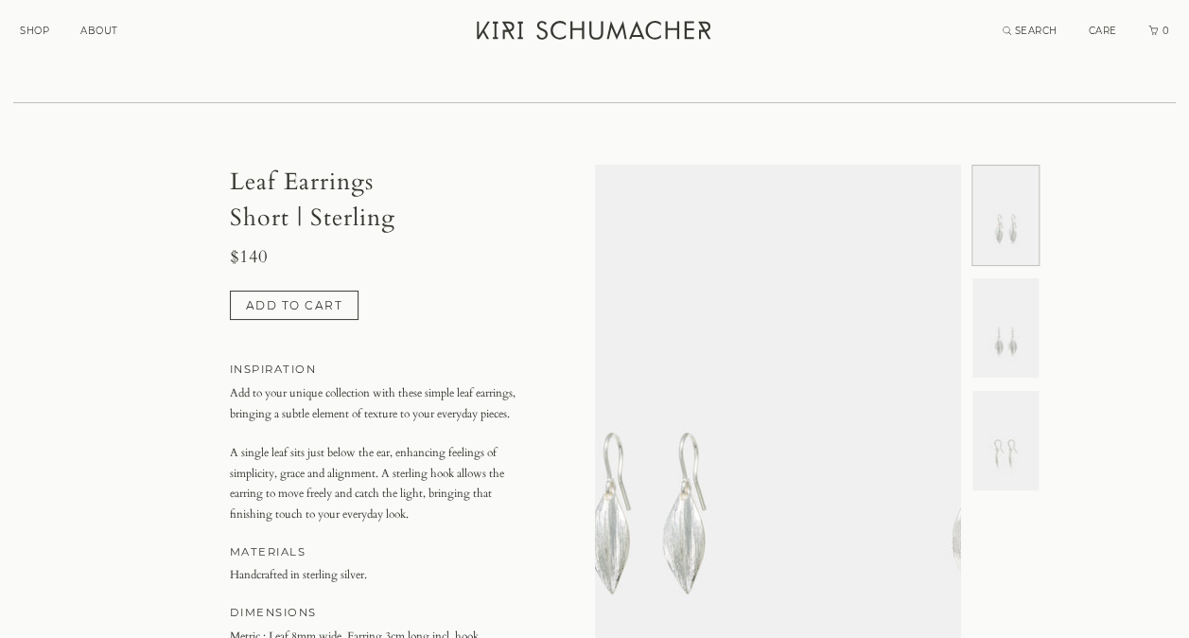
scroll to position [0, 0]
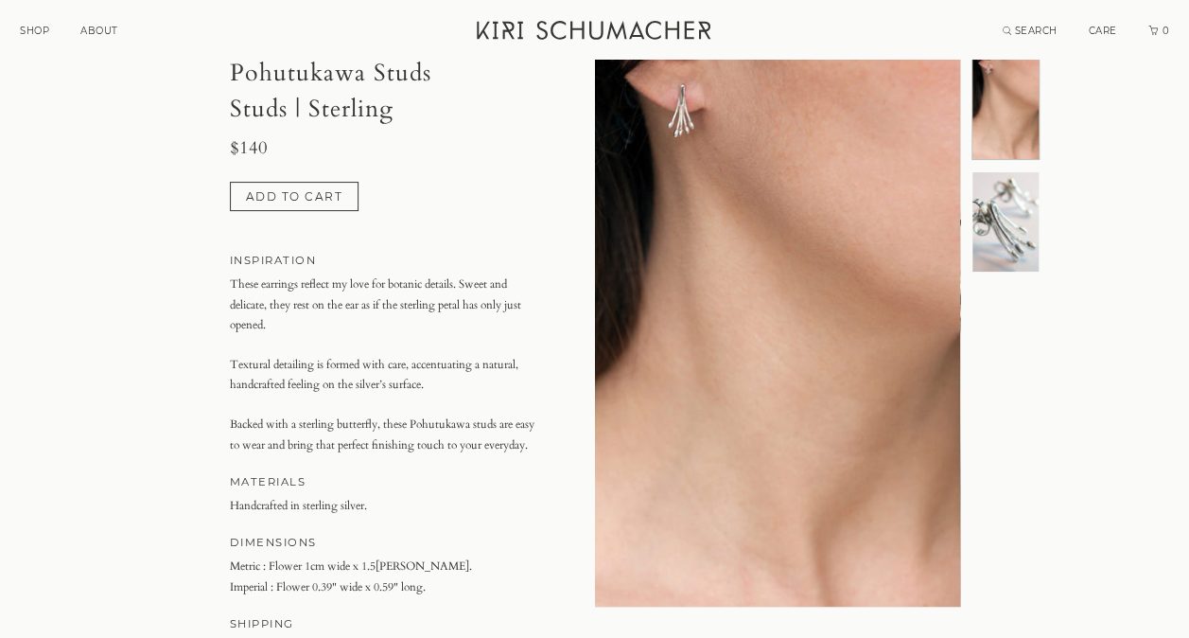
scroll to position [114, 0]
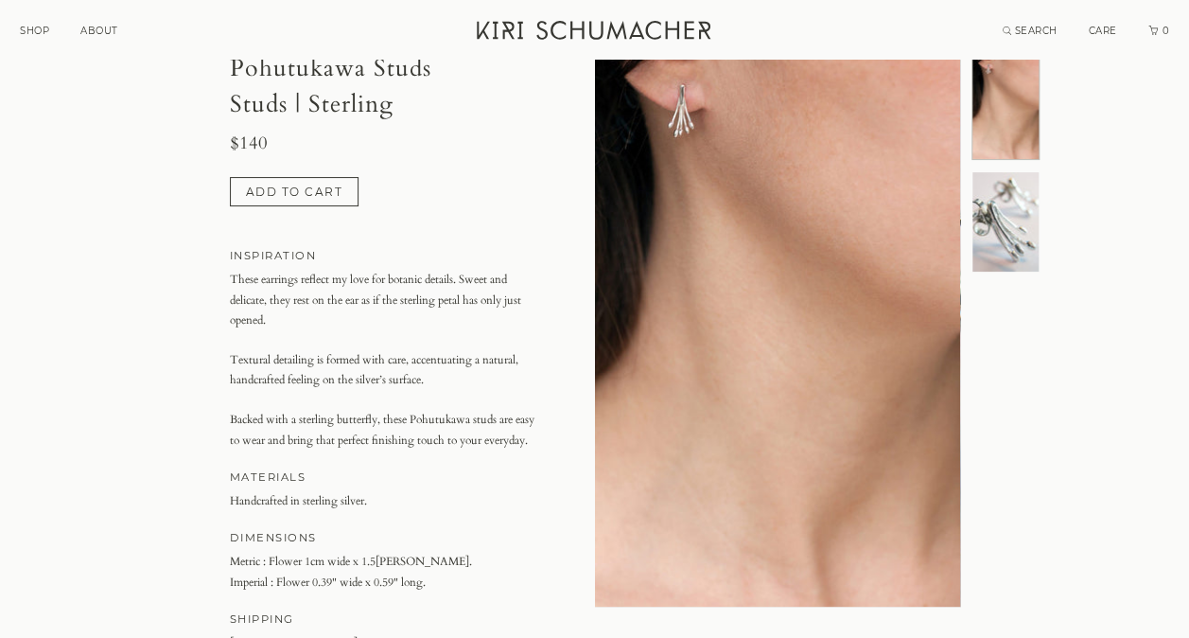
click at [999, 237] on img at bounding box center [1006, 221] width 66 height 99
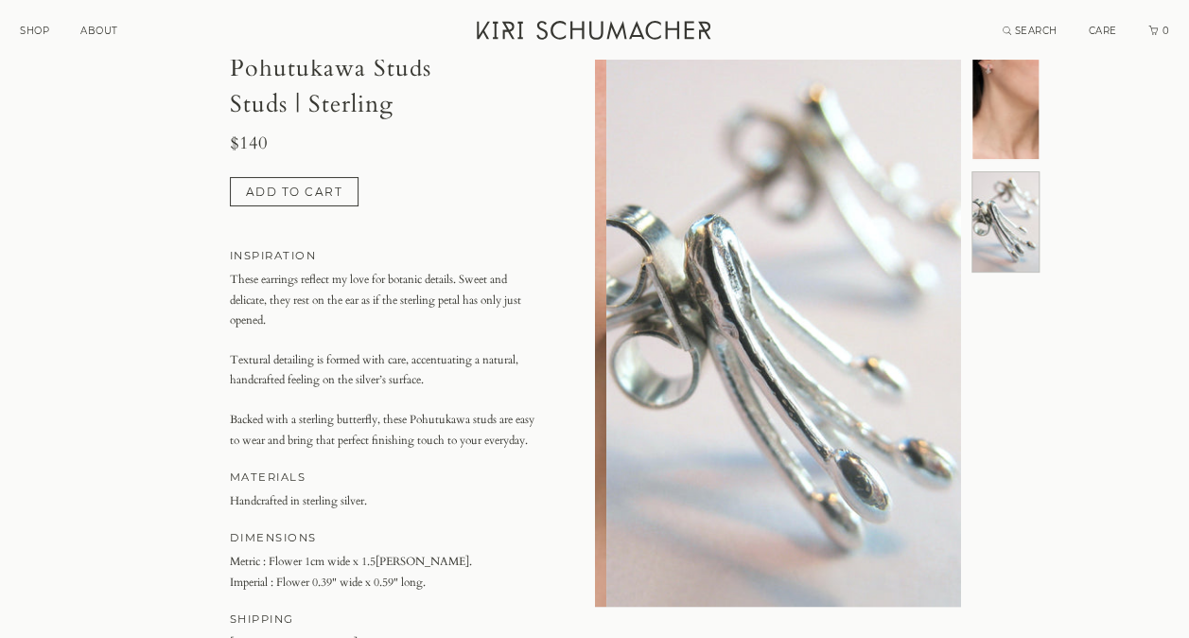
scroll to position [0, 365]
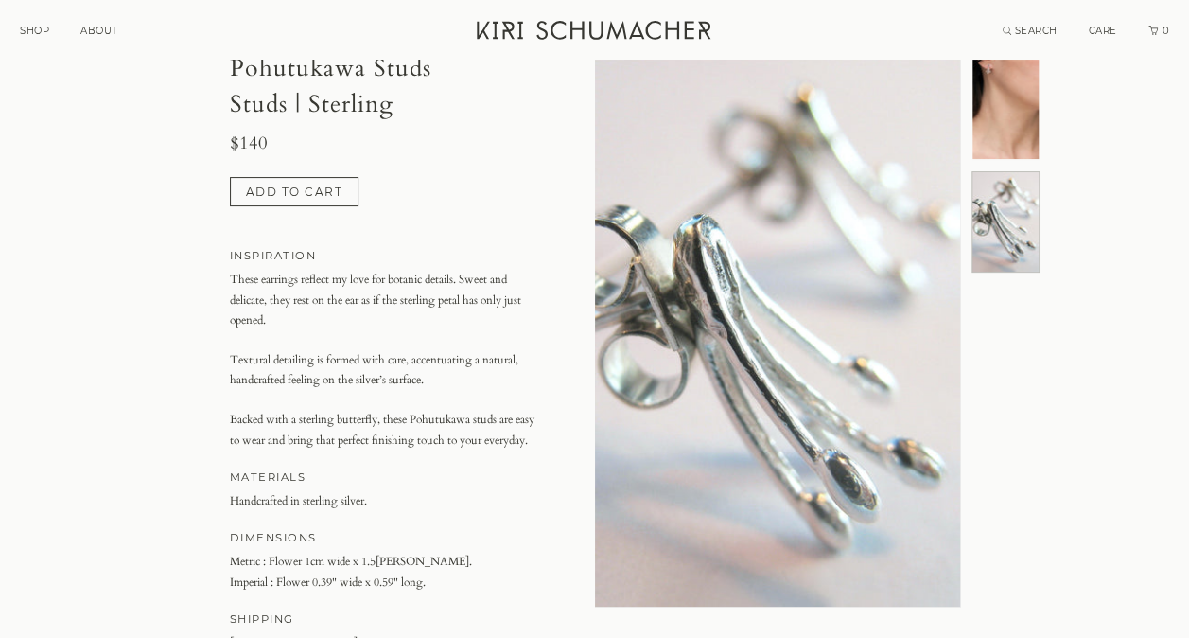
click at [1008, 83] on img at bounding box center [1006, 109] width 66 height 99
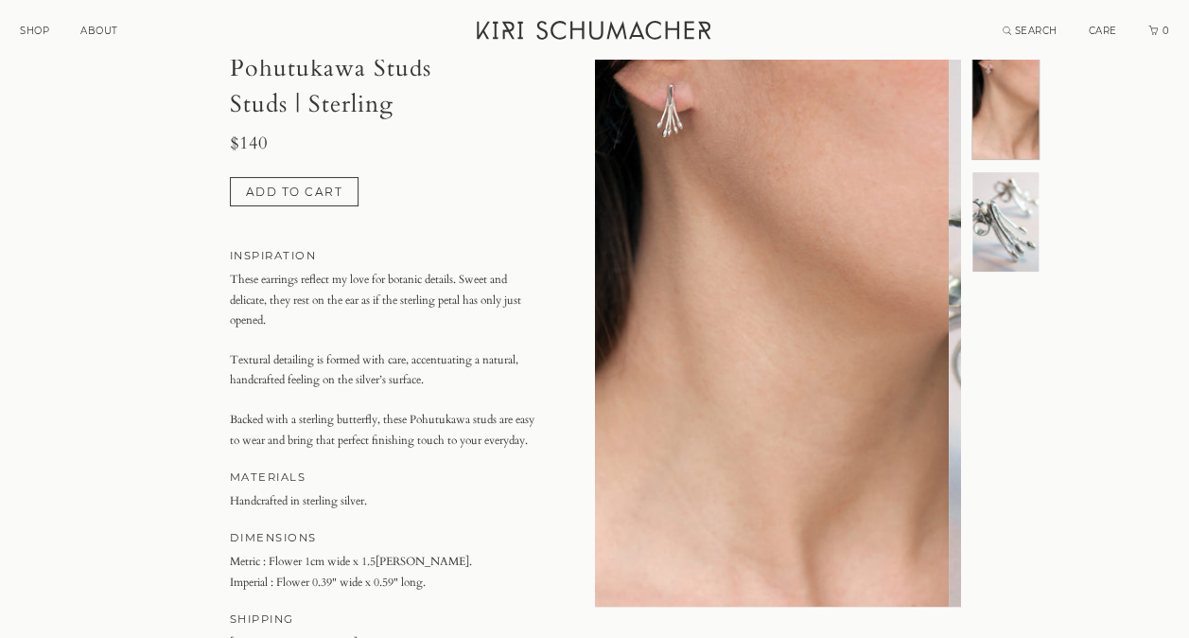
scroll to position [0, 0]
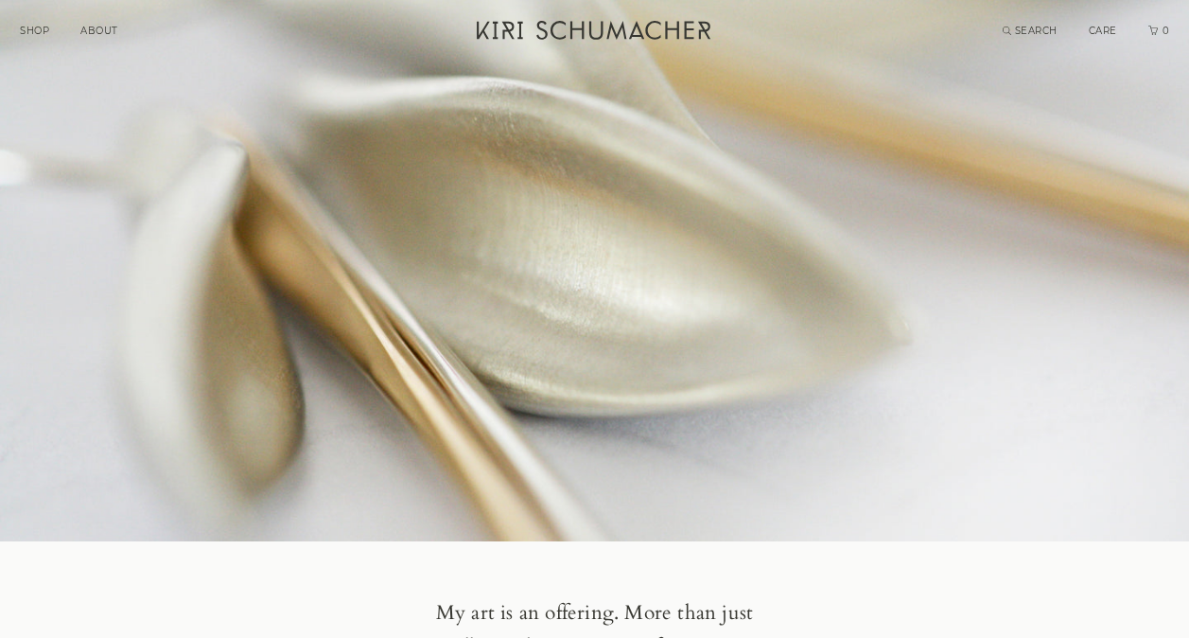
scroll to position [284, 0]
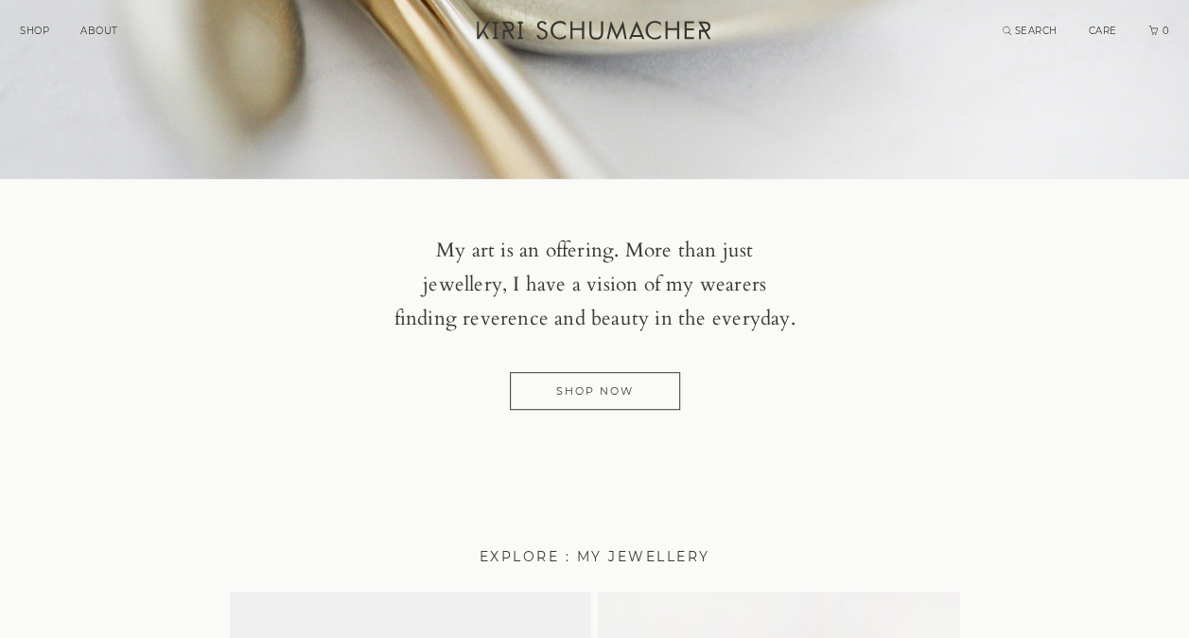
scroll to position [378, 0]
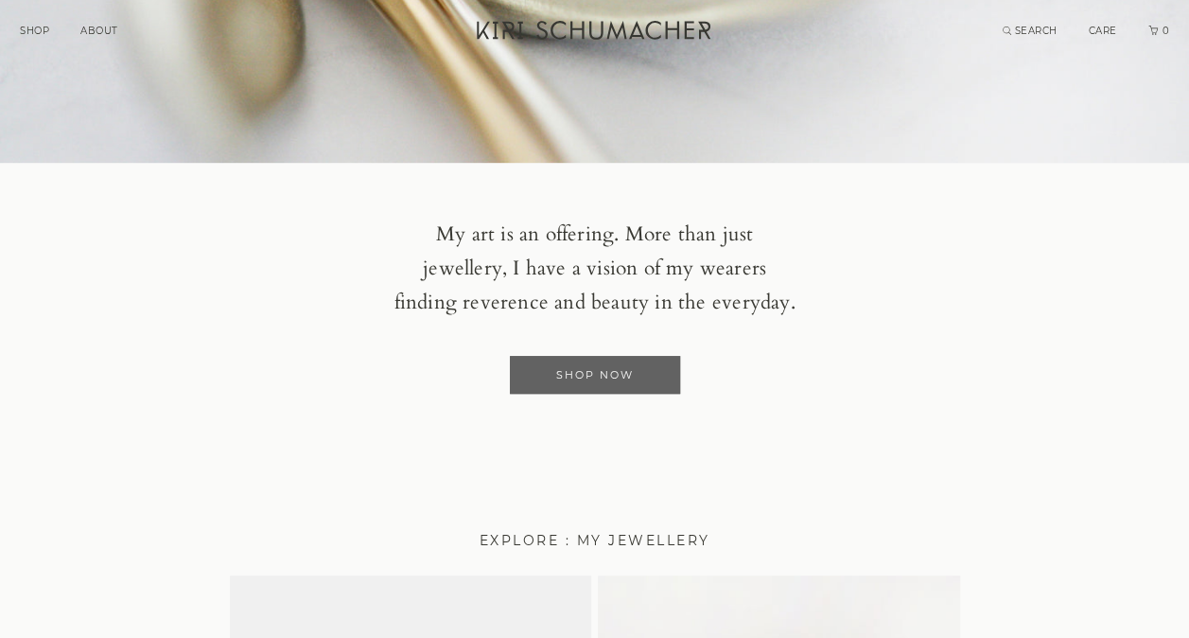
click at [613, 377] on link "Shop Now" at bounding box center [595, 375] width 170 height 38
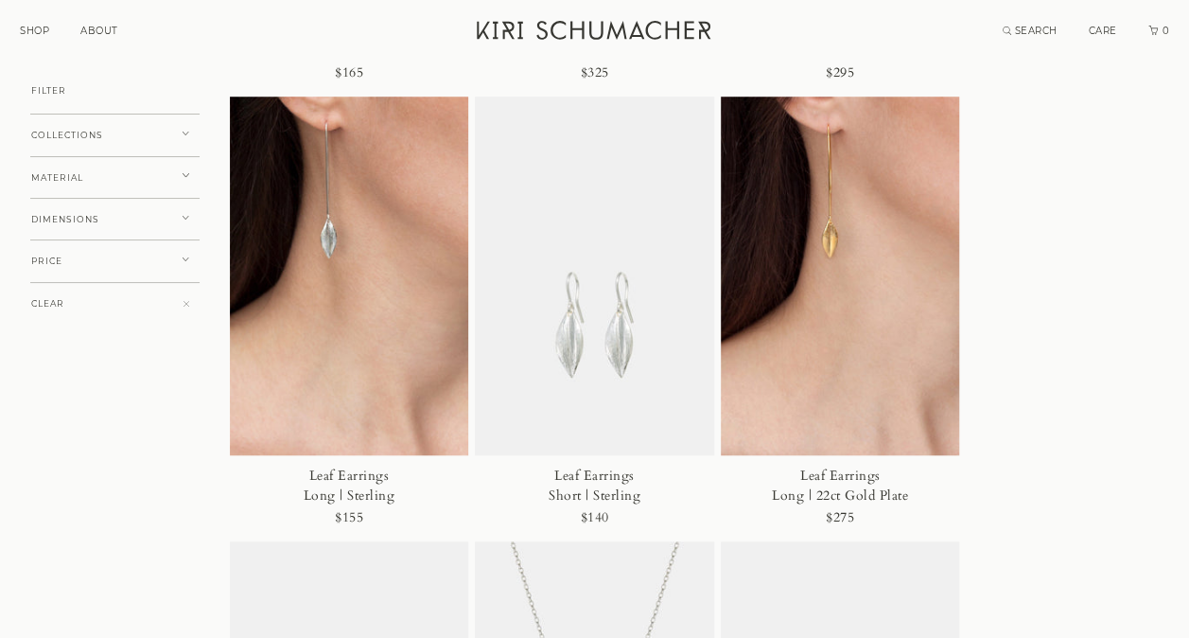
scroll to position [4200, 0]
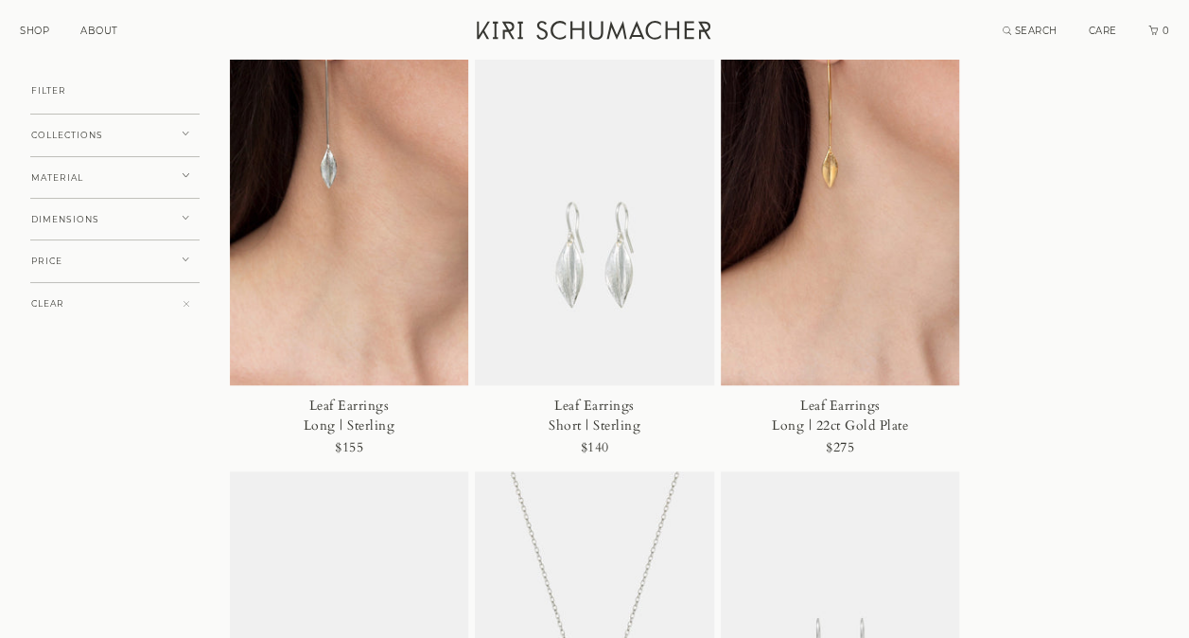
click at [594, 257] on img at bounding box center [594, 205] width 239 height 359
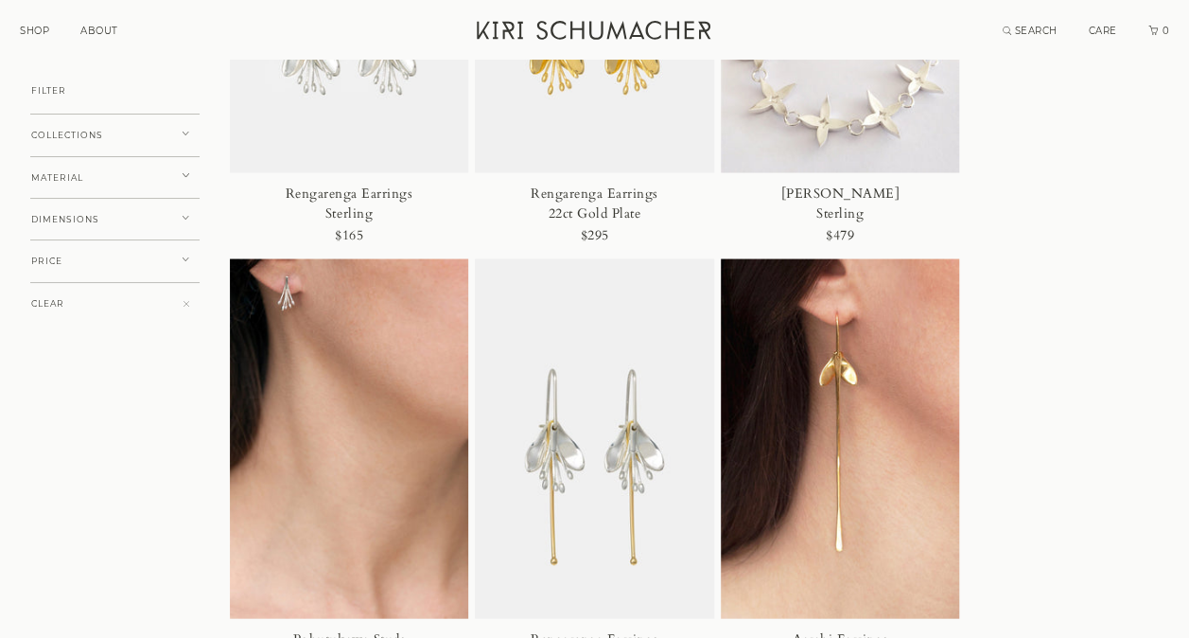
scroll to position [5373, 0]
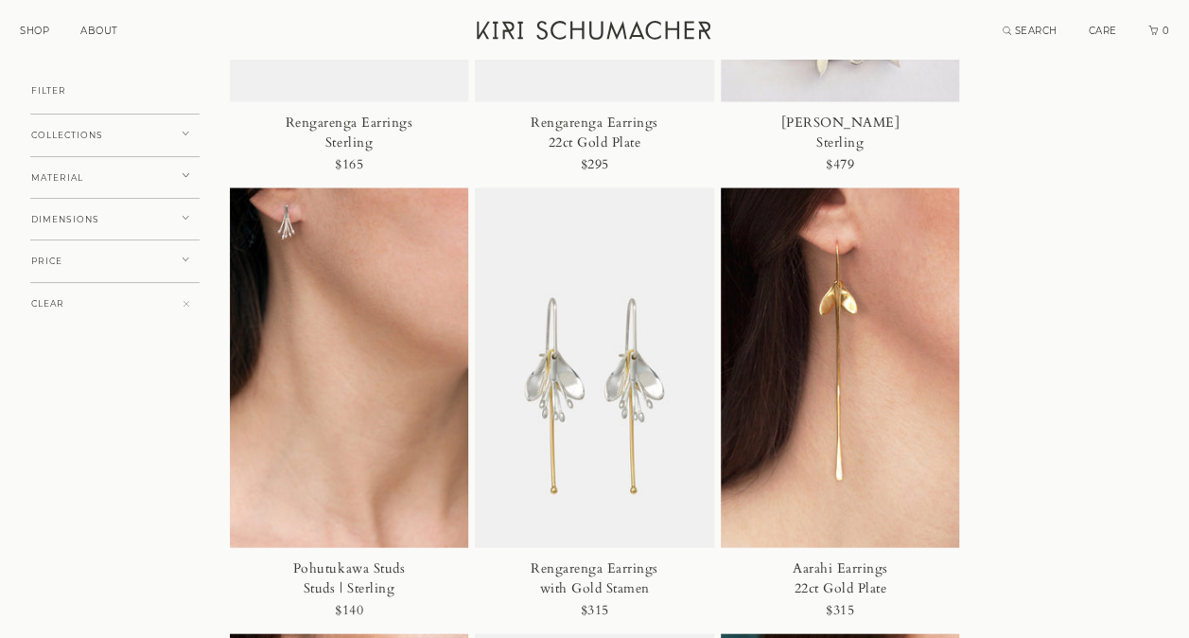
click at [321, 334] on img at bounding box center [349, 367] width 239 height 359
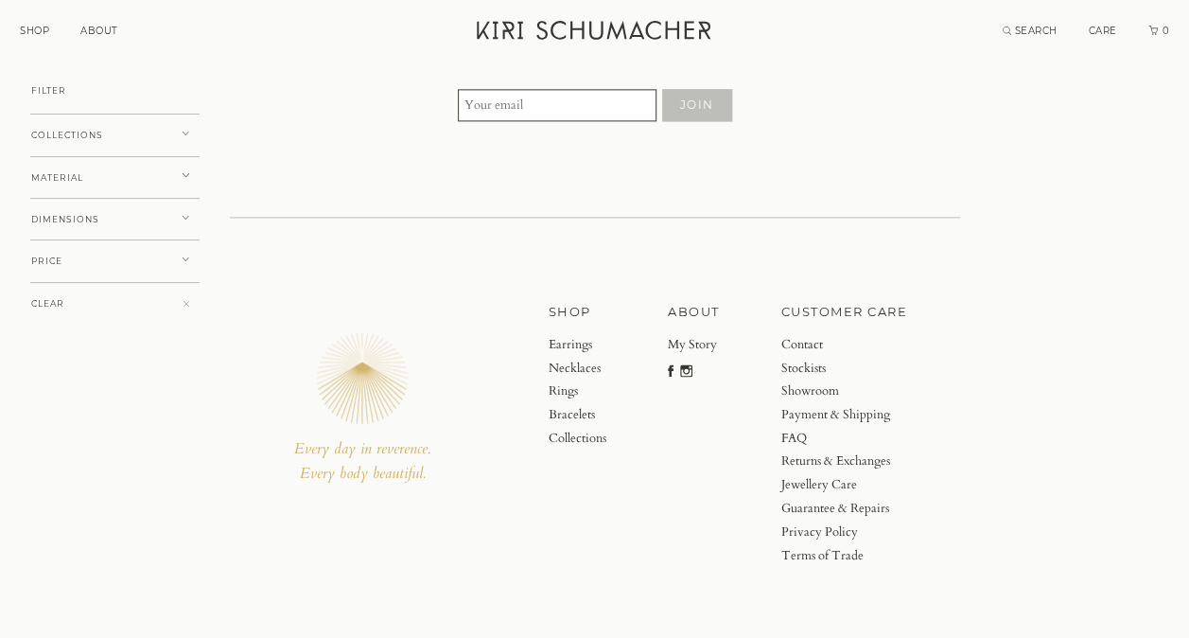
scroll to position [8391, 0]
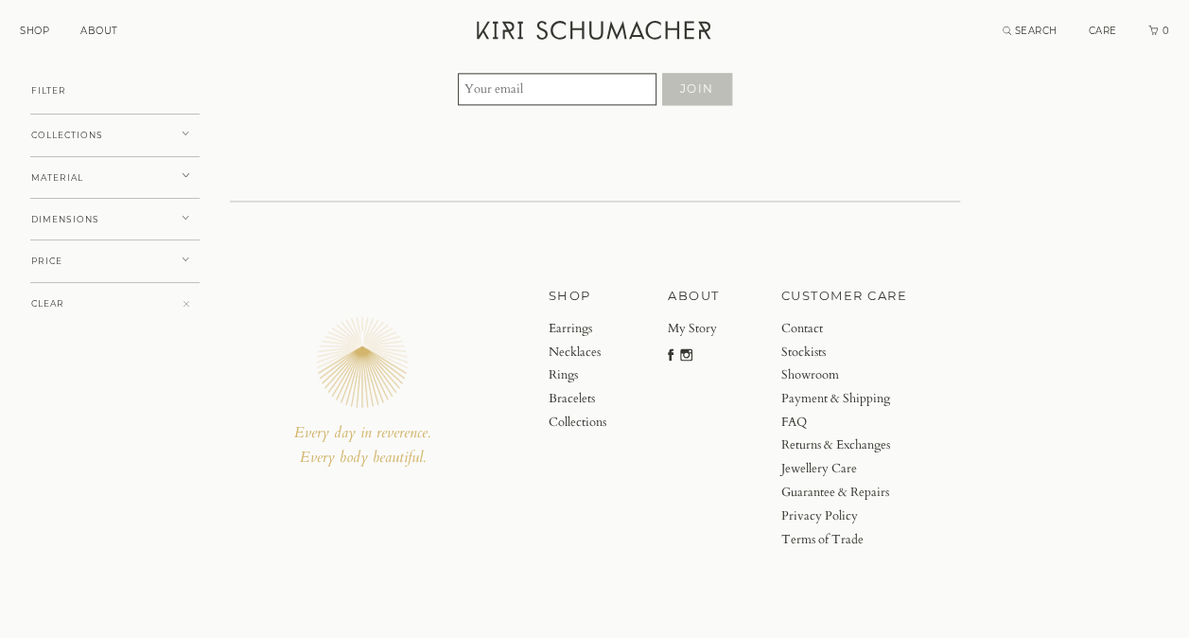
click at [571, 387] on link "Bracelets" at bounding box center [578, 399] width 58 height 24
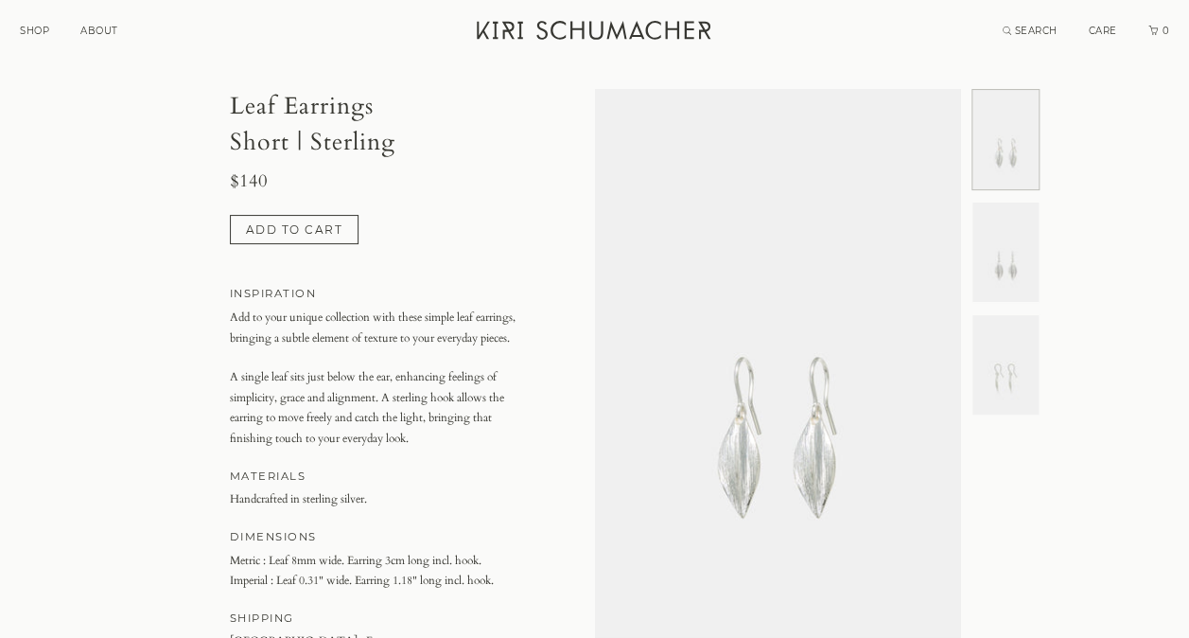
scroll to position [114, 0]
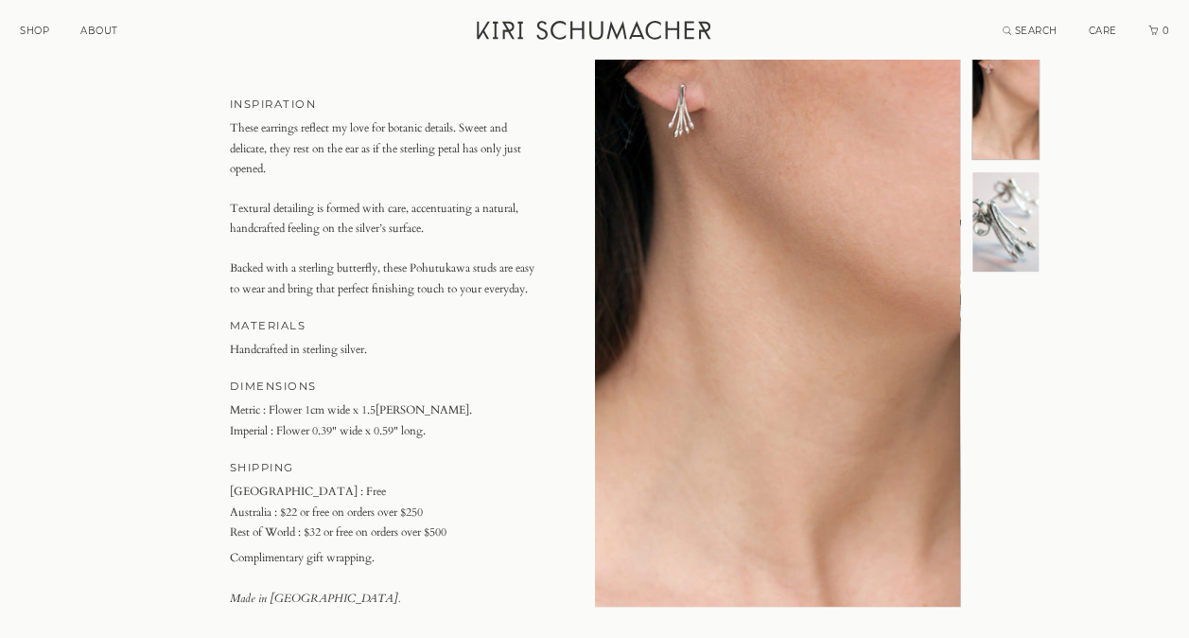
scroll to position [227, 0]
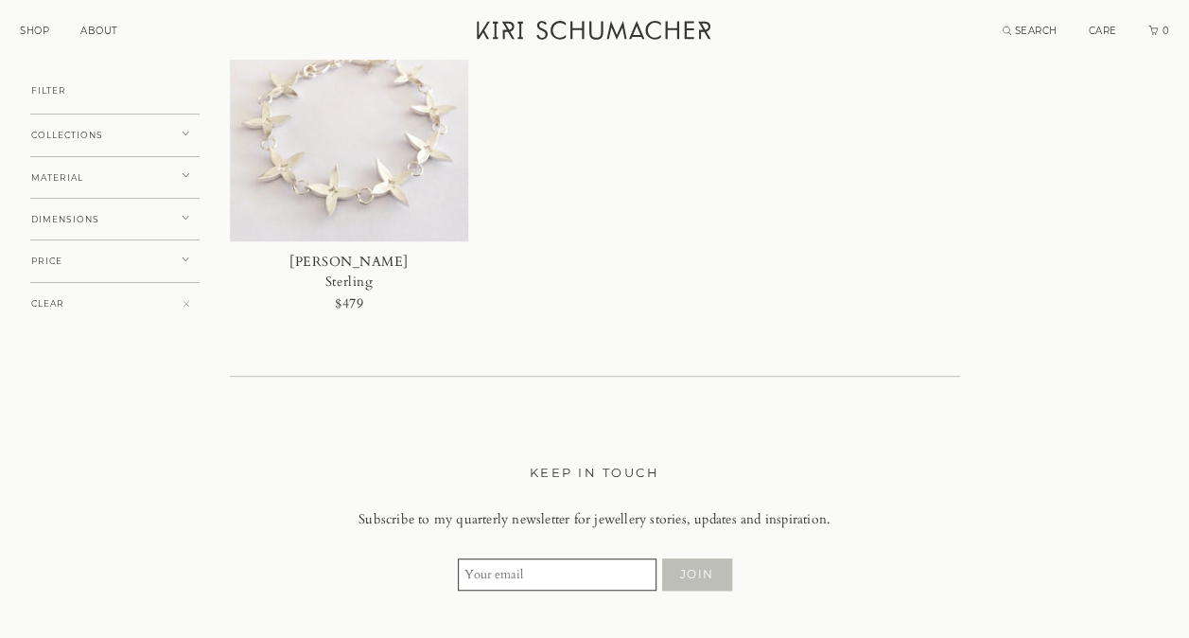
scroll to position [341, 0]
